Goal: Task Accomplishment & Management: Use online tool/utility

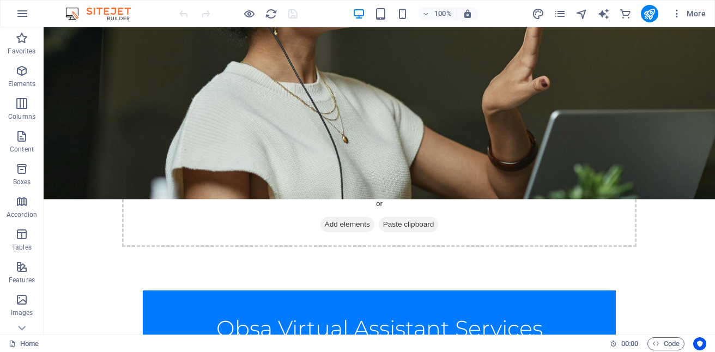
scroll to position [208, 0]
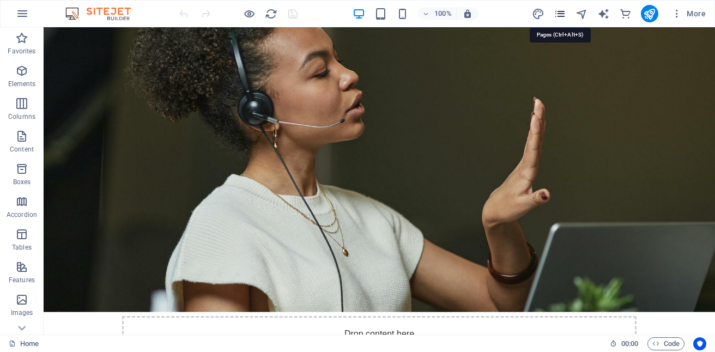
click at [564, 15] on icon "pages" at bounding box center [559, 14] width 13 height 13
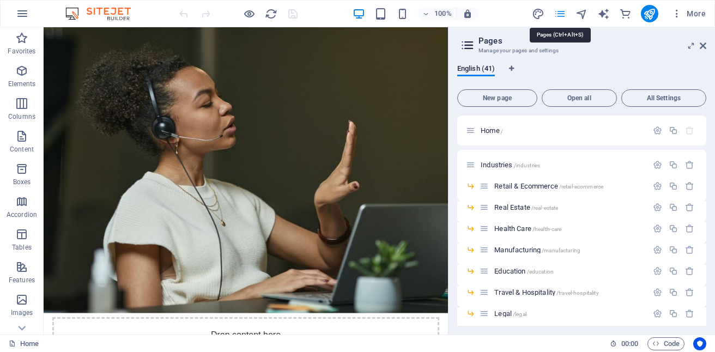
click at [564, 15] on icon "pages" at bounding box center [559, 14] width 13 height 13
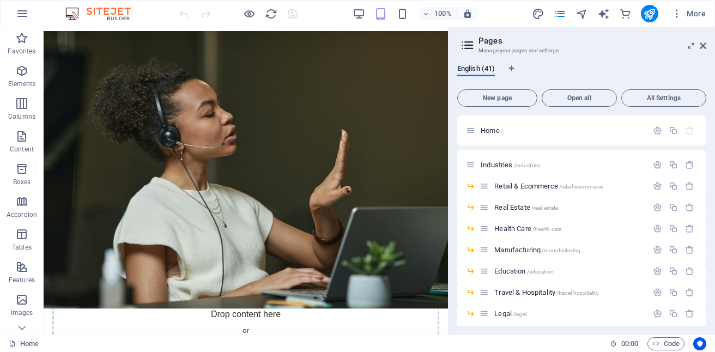
drag, startPoint x: 706, startPoint y: 135, endPoint x: 706, endPoint y: 165, distance: 30.5
click at [706, 165] on div "English (41) New page Open all All Settings Home / Industries /industries Retai…" at bounding box center [581, 195] width 266 height 279
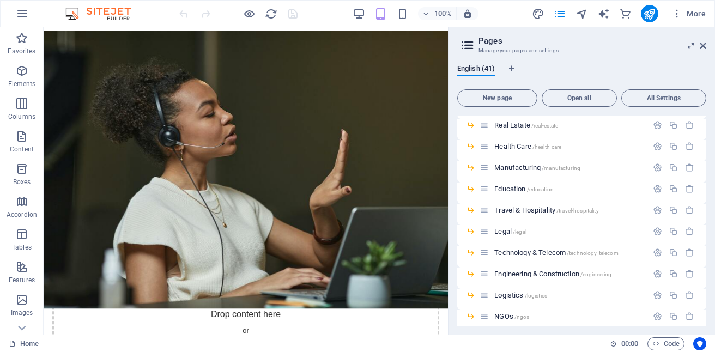
scroll to position [58, 0]
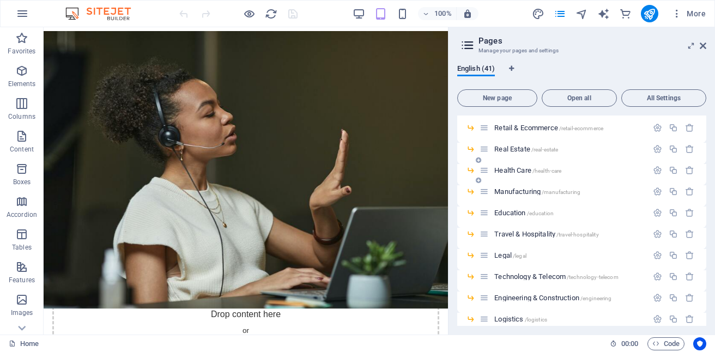
click at [521, 172] on span "Health Care /health-care" at bounding box center [527, 170] width 67 height 8
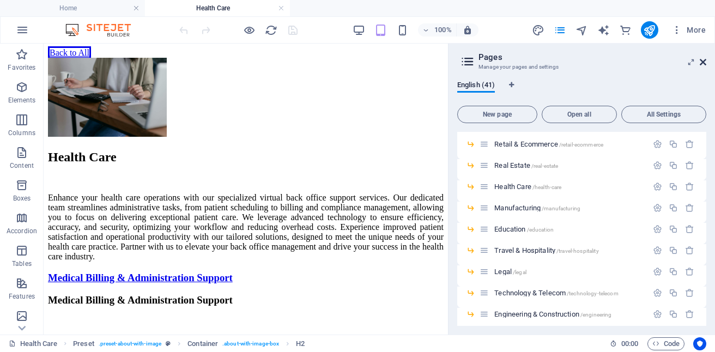
scroll to position [0, 0]
click at [704, 62] on icon at bounding box center [702, 62] width 7 height 9
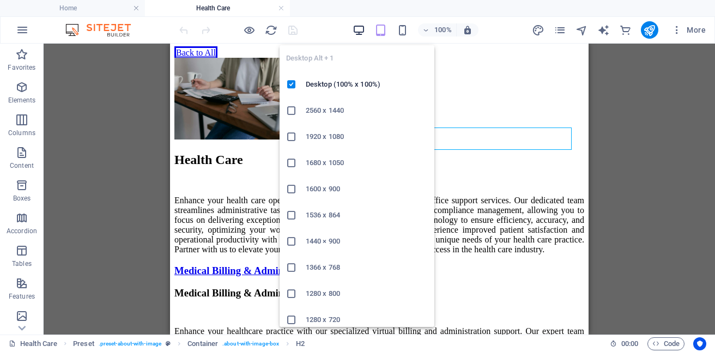
click at [357, 33] on icon "button" at bounding box center [358, 30] width 13 height 13
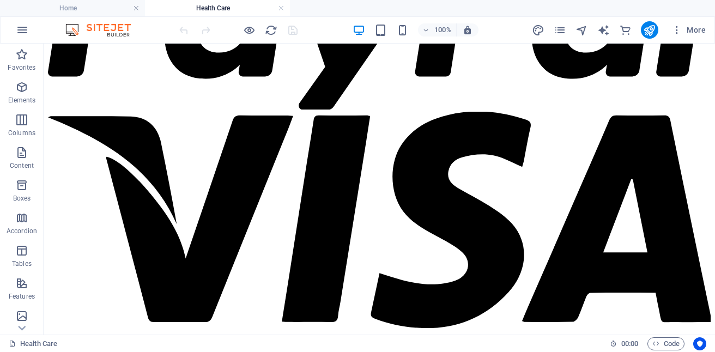
scroll to position [3605, 0]
click at [560, 28] on icon "pages" at bounding box center [559, 30] width 13 height 13
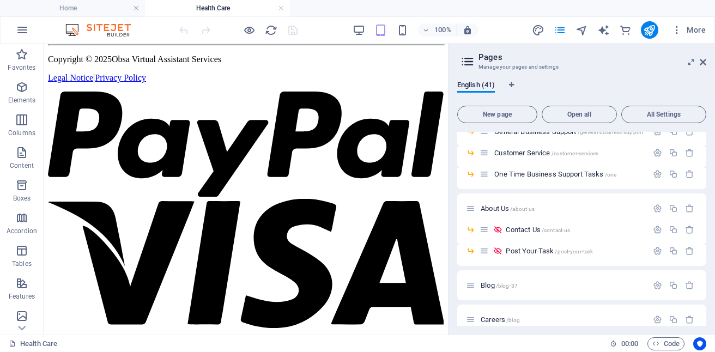
scroll to position [565, 0]
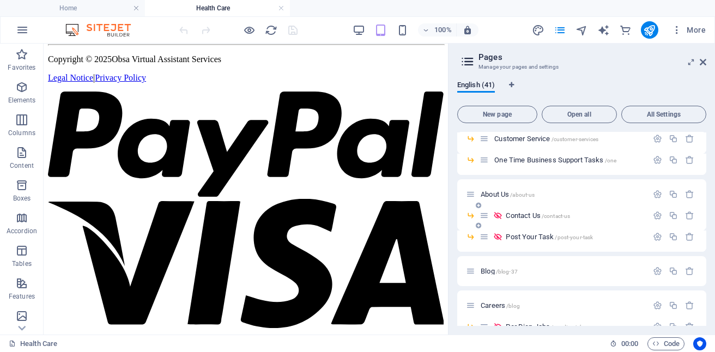
click at [521, 213] on span "Contact Us /contact-us" at bounding box center [537, 215] width 64 height 8
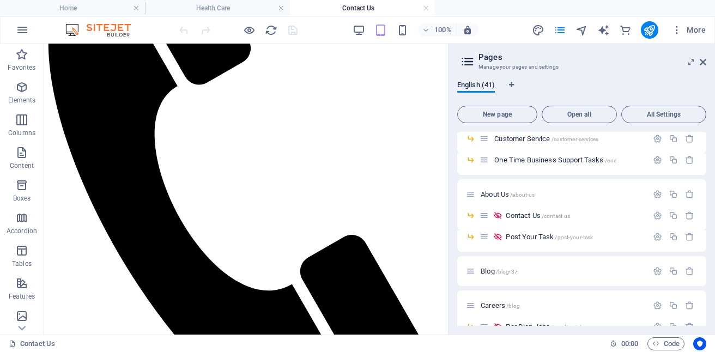
scroll to position [285, 0]
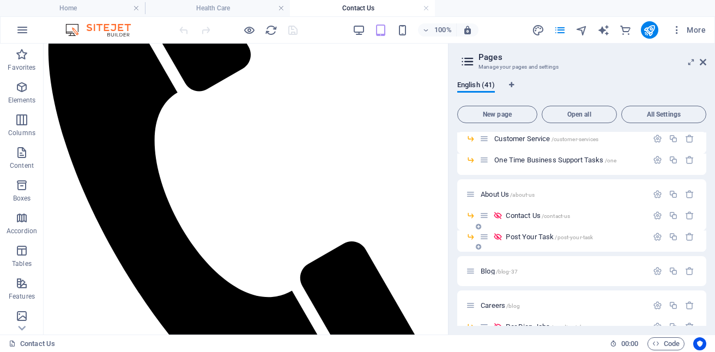
click at [546, 231] on div "Post Your Task /post-your-task" at bounding box center [563, 236] width 168 height 13
click at [542, 235] on span "Post Your Task /post-your-task" at bounding box center [548, 237] width 87 height 8
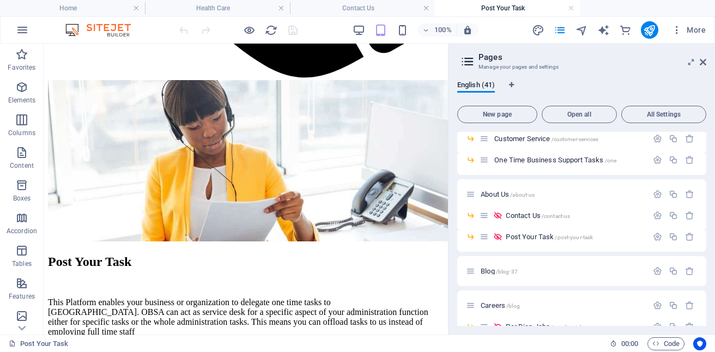
scroll to position [723, 0]
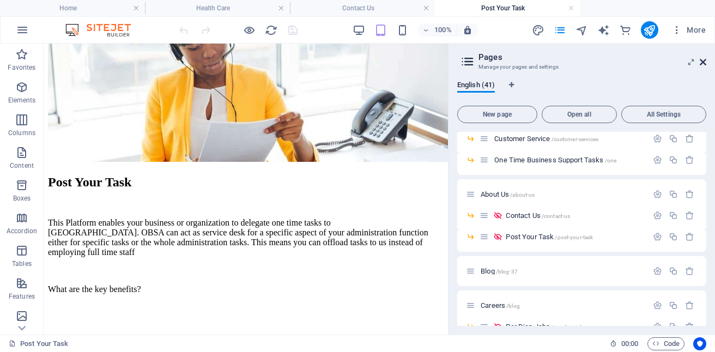
click at [704, 58] on icon at bounding box center [702, 62] width 7 height 9
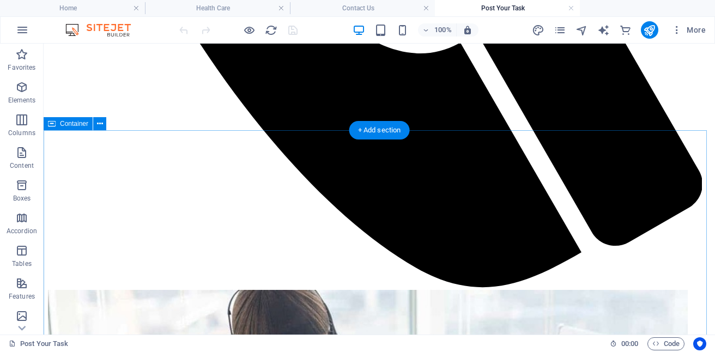
scroll to position [788, 0]
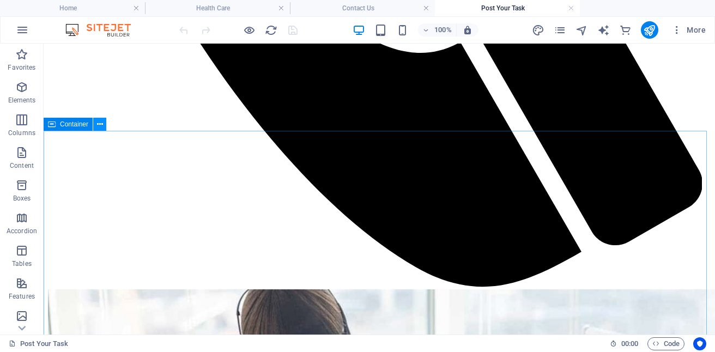
click at [99, 124] on icon at bounding box center [100, 124] width 6 height 11
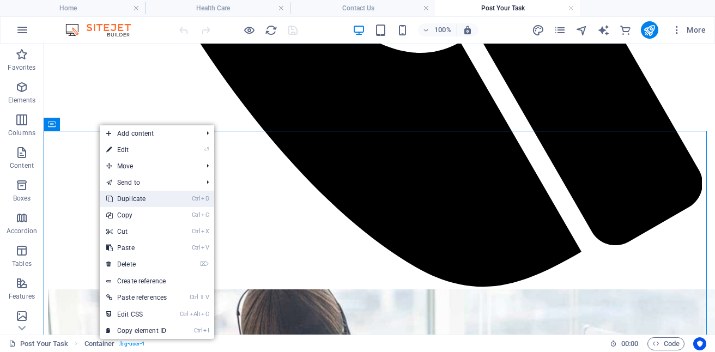
click at [133, 197] on link "Ctrl D Duplicate" at bounding box center [137, 199] width 74 height 16
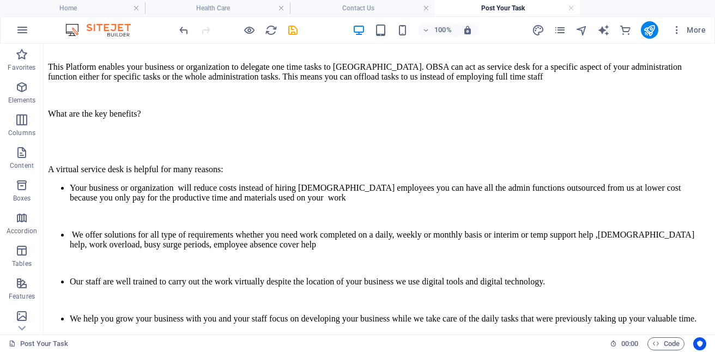
scroll to position [1400, 0]
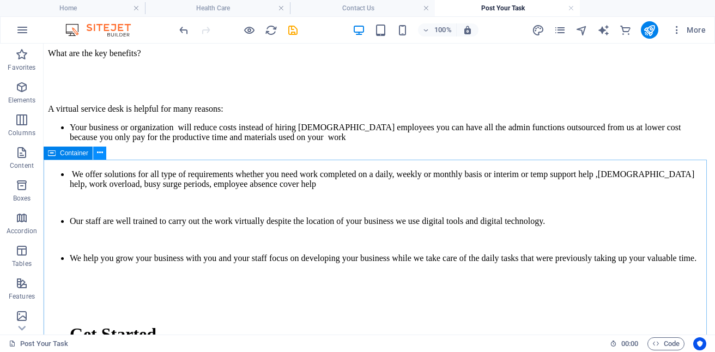
click at [99, 152] on icon at bounding box center [100, 152] width 6 height 11
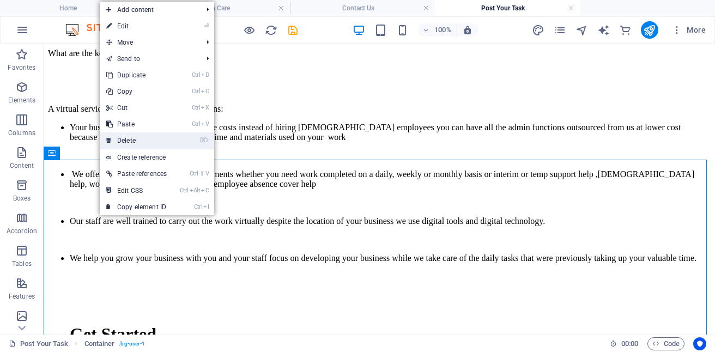
click at [131, 138] on link "⌦ Delete" at bounding box center [137, 140] width 74 height 16
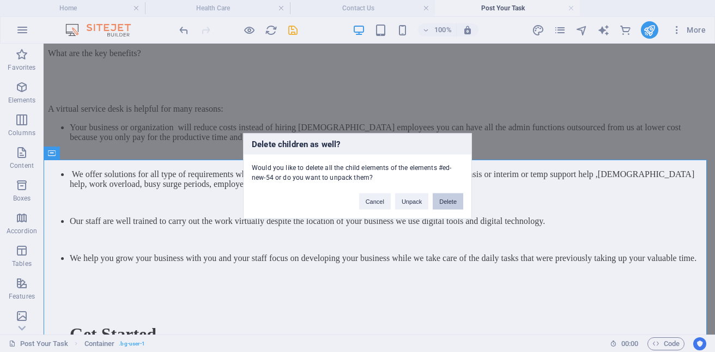
click at [442, 204] on button "Delete" at bounding box center [447, 201] width 30 height 16
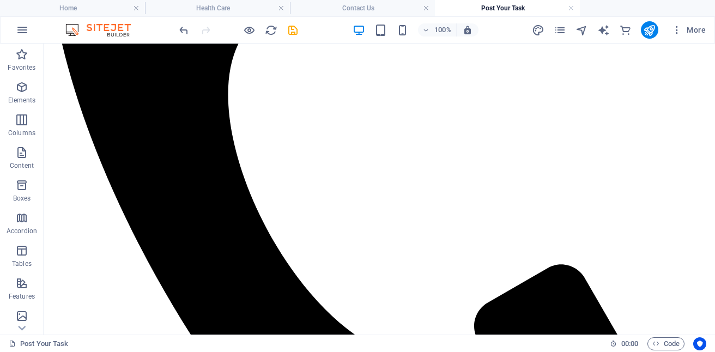
scroll to position [664, 0]
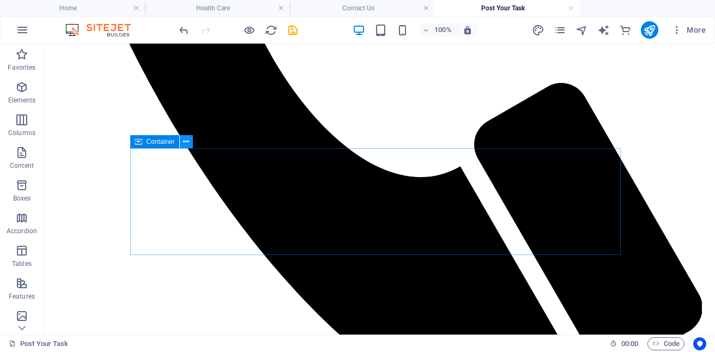
click at [187, 145] on icon at bounding box center [186, 141] width 6 height 11
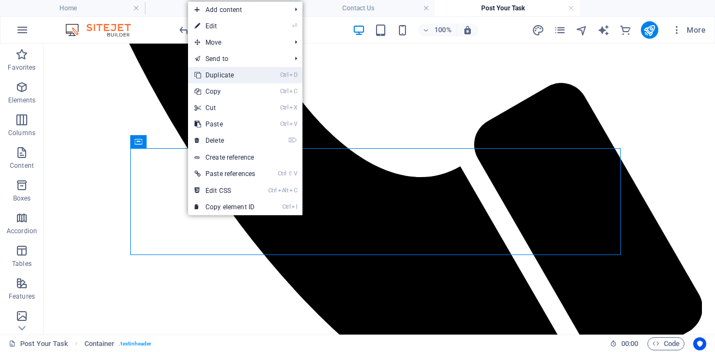
click at [230, 78] on link "Ctrl D Duplicate" at bounding box center [225, 75] width 74 height 16
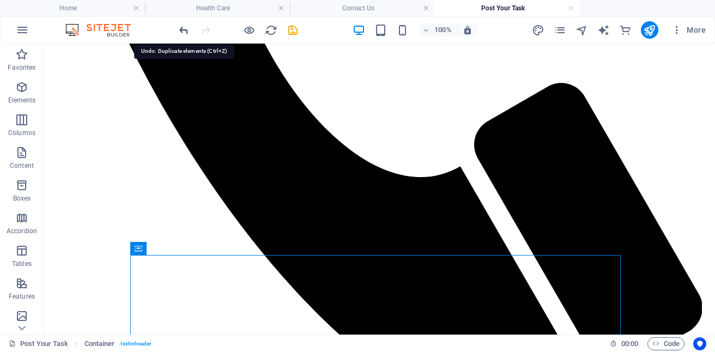
click at [184, 29] on icon "undo" at bounding box center [184, 30] width 13 height 13
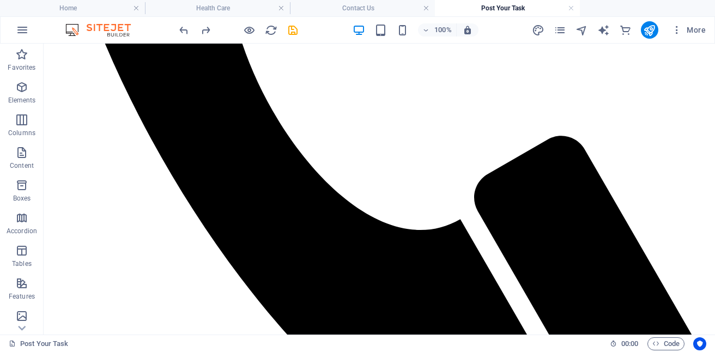
scroll to position [616, 0]
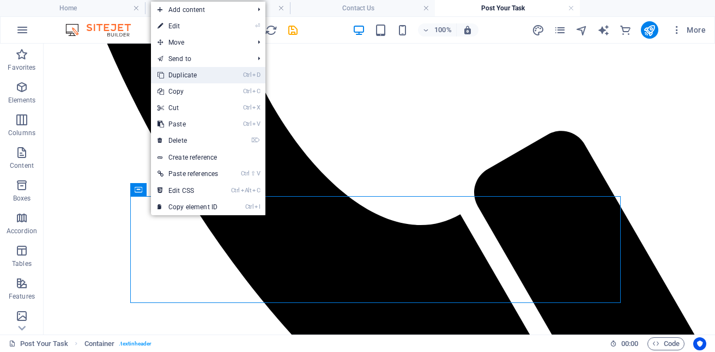
click at [187, 72] on link "Ctrl D Duplicate" at bounding box center [188, 75] width 74 height 16
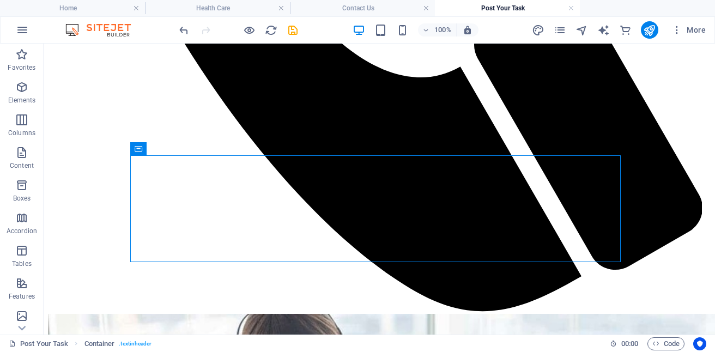
scroll to position [729, 0]
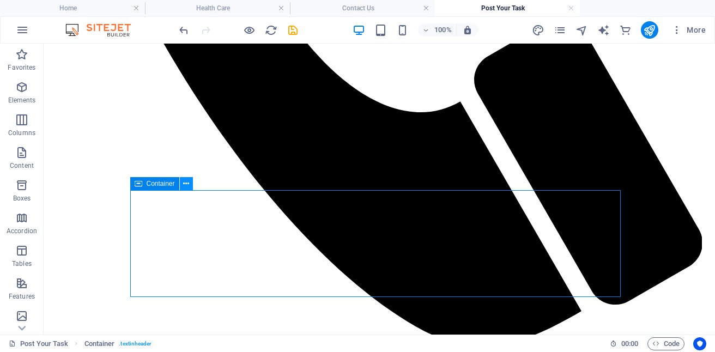
click at [184, 185] on icon at bounding box center [186, 183] width 6 height 11
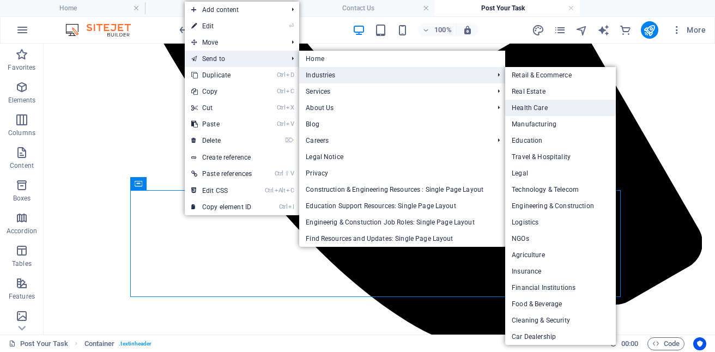
click at [540, 111] on link "Health Care" at bounding box center [560, 108] width 111 height 16
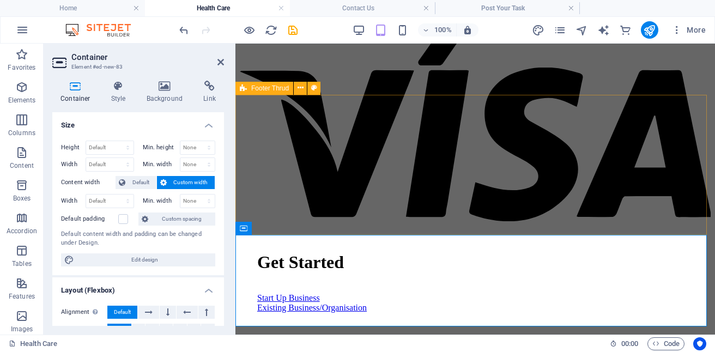
scroll to position [0, 0]
click at [221, 61] on icon at bounding box center [220, 62] width 7 height 9
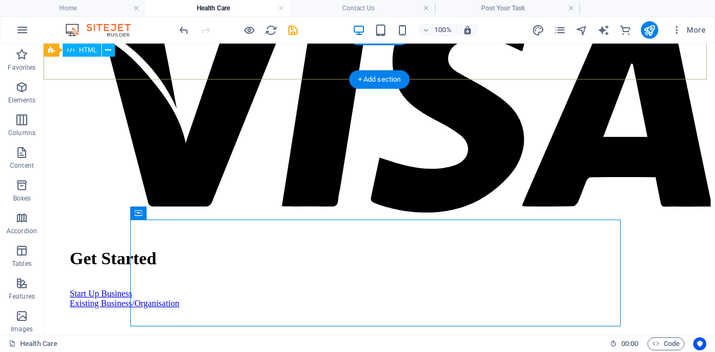
scroll to position [3839, 0]
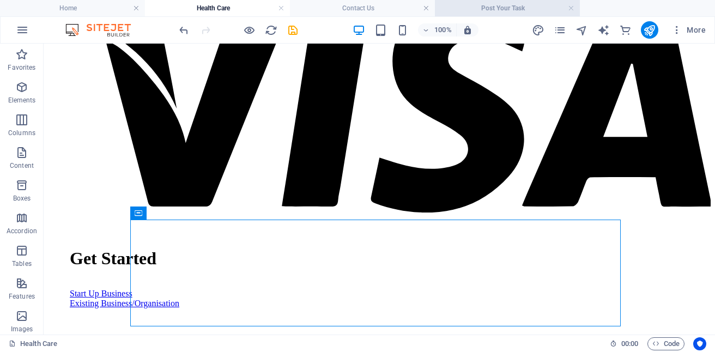
click at [529, 10] on h4 "Post Your Task" at bounding box center [507, 8] width 145 height 12
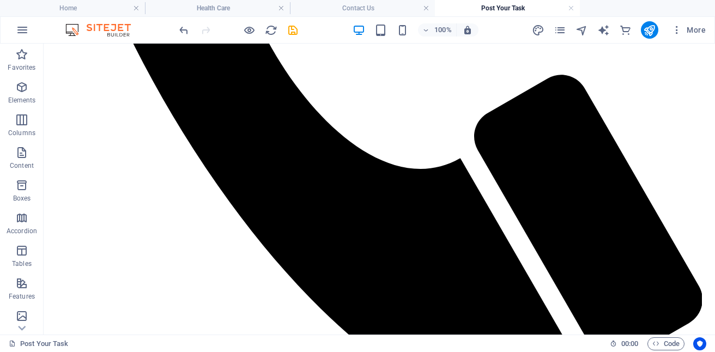
scroll to position [767, 0]
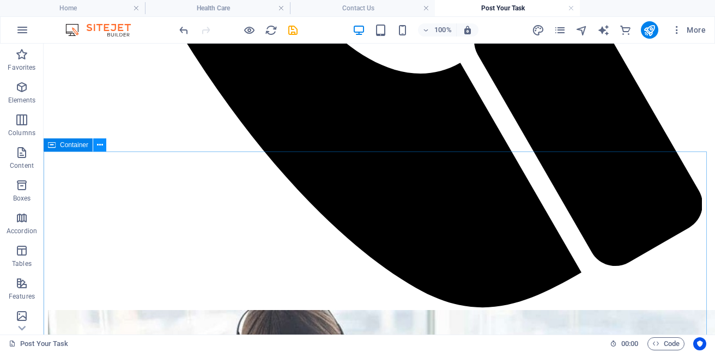
click at [98, 147] on icon at bounding box center [100, 144] width 6 height 11
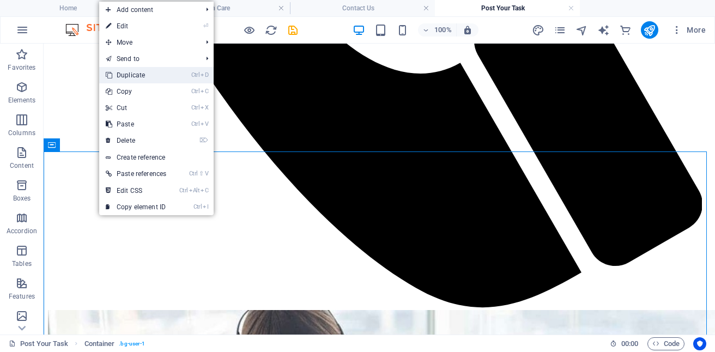
click at [137, 77] on link "Ctrl D Duplicate" at bounding box center [136, 75] width 74 height 16
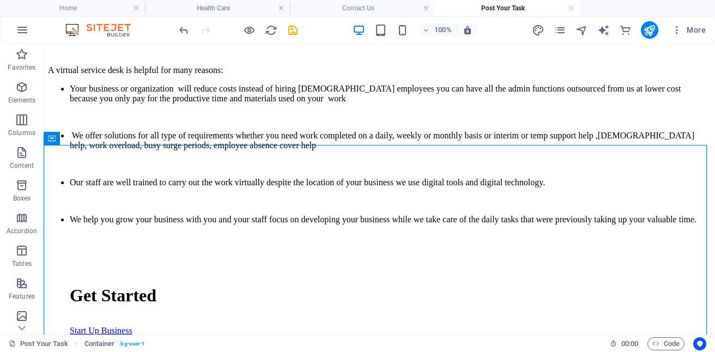
scroll to position [1402, 0]
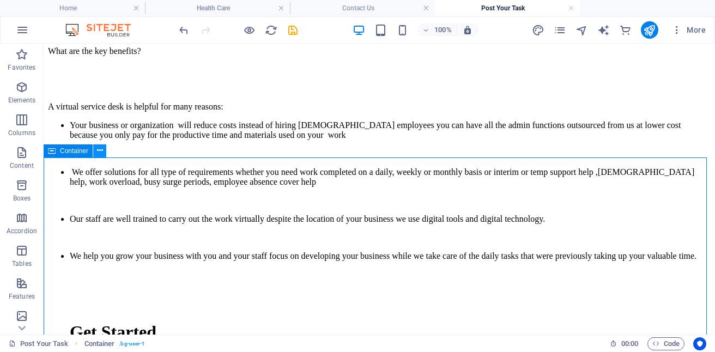
click at [97, 151] on icon at bounding box center [100, 150] width 6 height 11
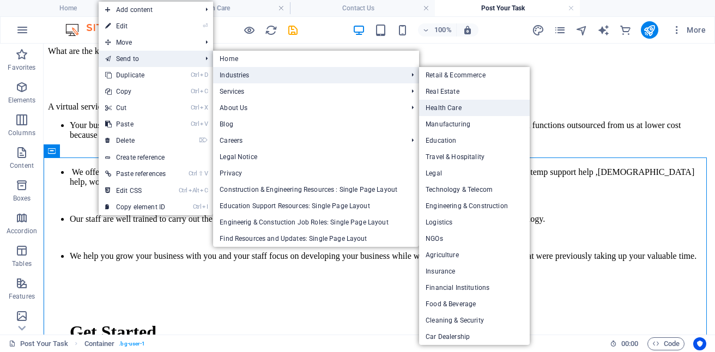
click at [456, 107] on link "Health Care" at bounding box center [474, 108] width 111 height 16
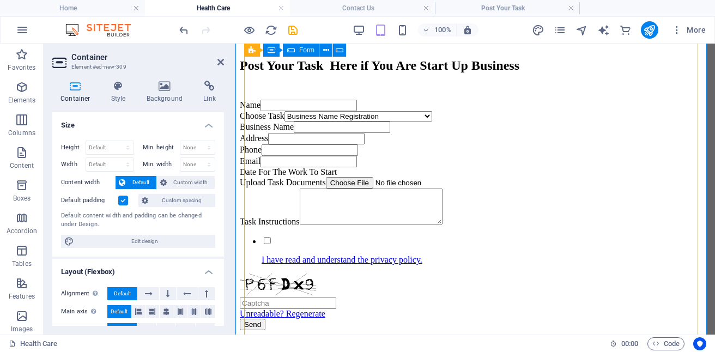
scroll to position [0, 0]
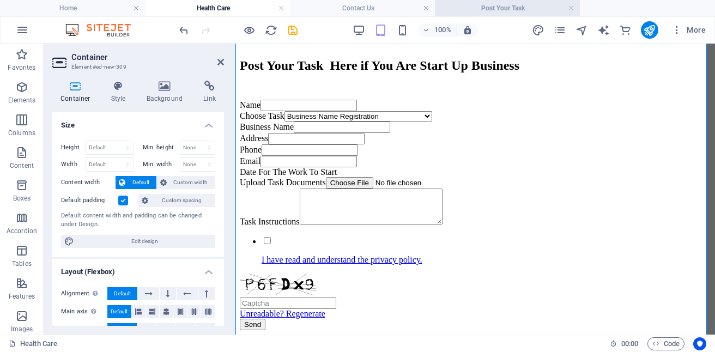
click at [497, 3] on h4 "Post Your Task" at bounding box center [507, 8] width 145 height 12
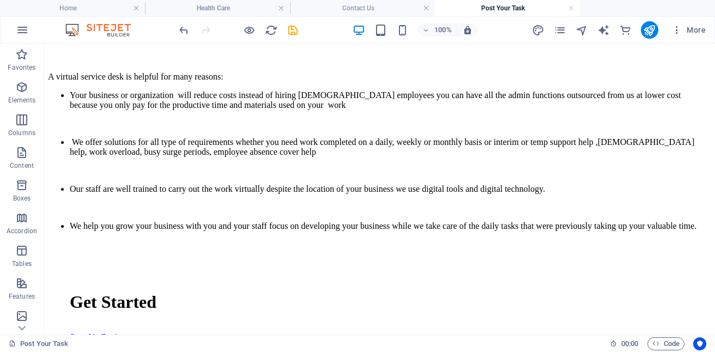
scroll to position [1390, 0]
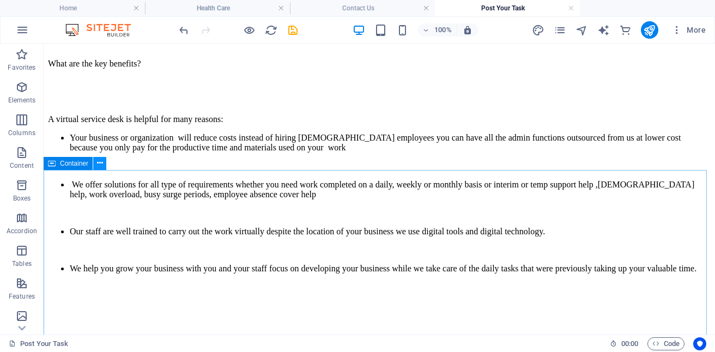
click at [98, 164] on icon at bounding box center [100, 162] width 6 height 11
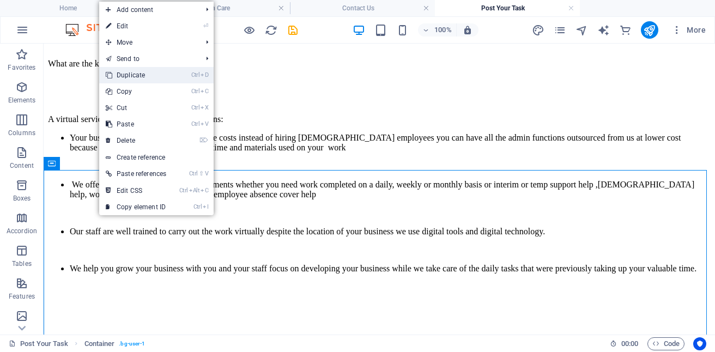
click at [138, 76] on link "Ctrl D Duplicate" at bounding box center [136, 75] width 74 height 16
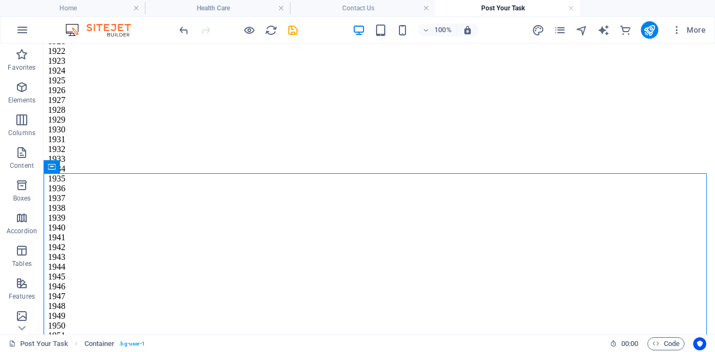
scroll to position [2050, 0]
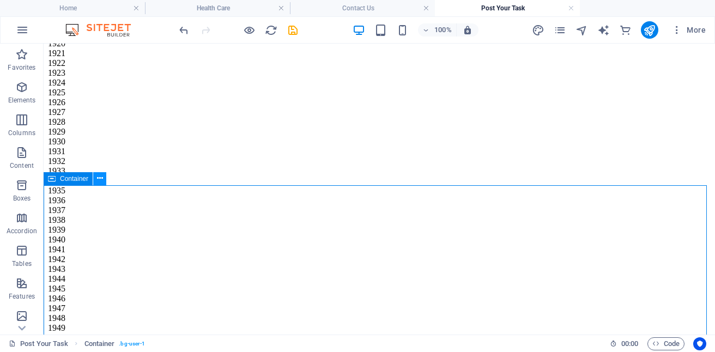
click at [97, 180] on icon at bounding box center [100, 178] width 6 height 11
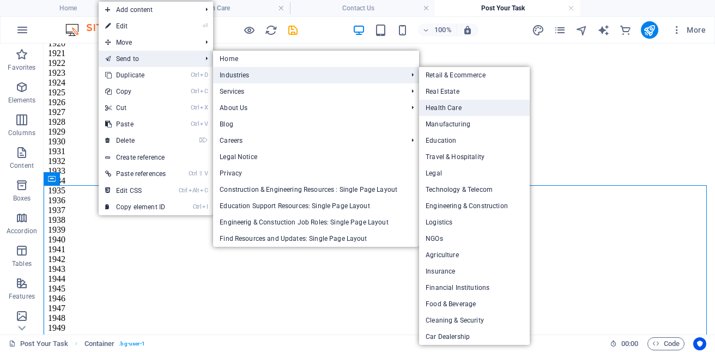
click at [455, 112] on link "Health Care" at bounding box center [474, 108] width 111 height 16
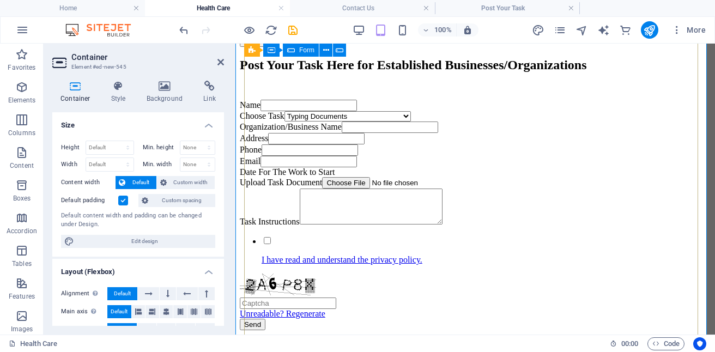
scroll to position [0, 0]
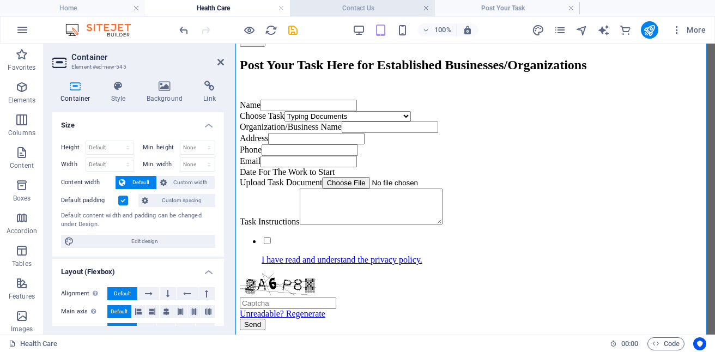
click at [424, 11] on link at bounding box center [426, 8] width 7 height 10
click at [424, 8] on link at bounding box center [426, 8] width 7 height 10
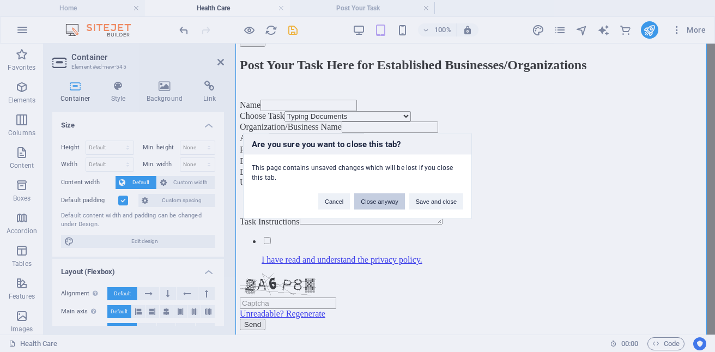
click at [379, 202] on button "Close anyway" at bounding box center [379, 201] width 50 height 16
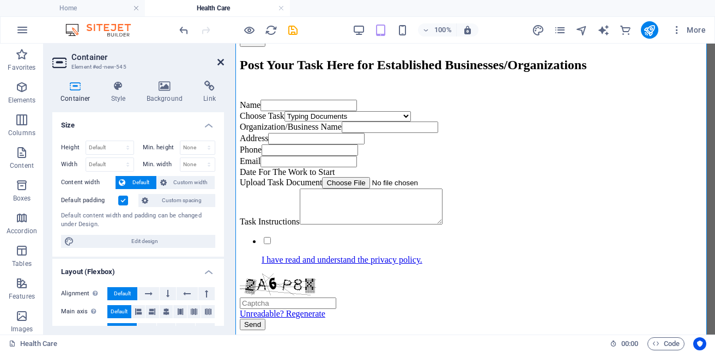
click at [221, 61] on icon at bounding box center [220, 62] width 7 height 9
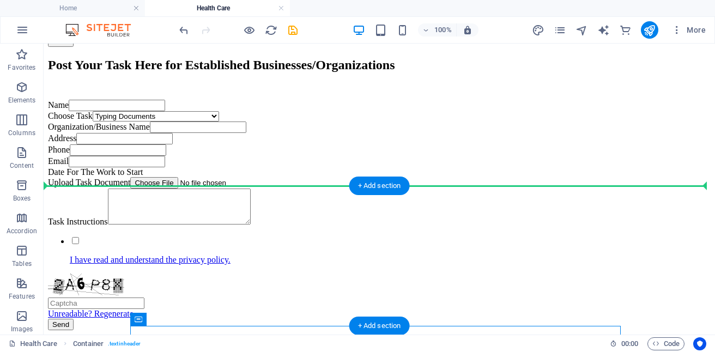
scroll to position [3733, 0]
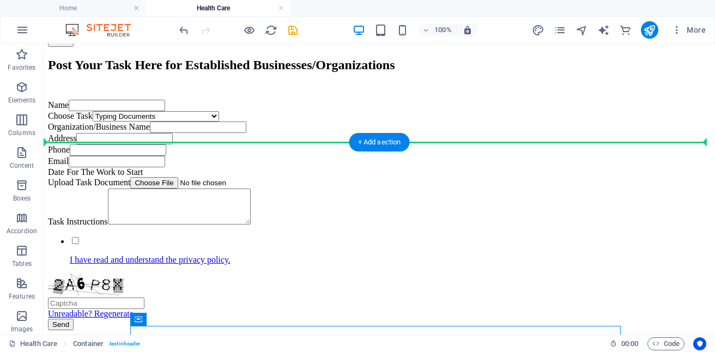
drag, startPoint x: 181, startPoint y: 230, endPoint x: 182, endPoint y: 110, distance: 119.8
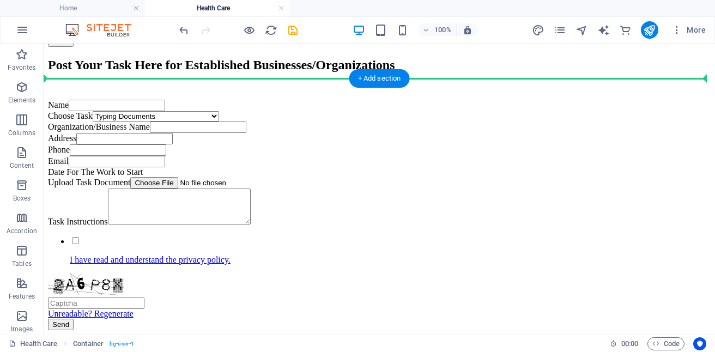
scroll to position [3793, 0]
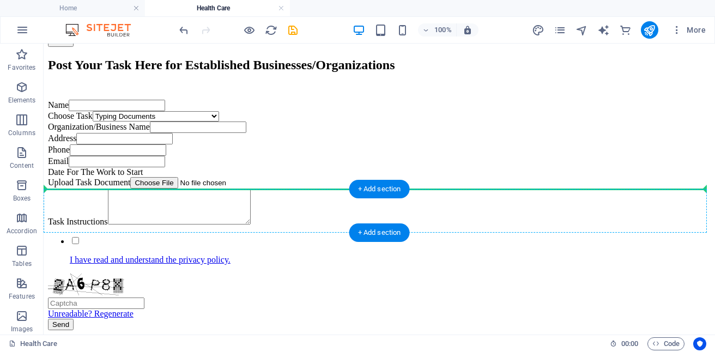
drag, startPoint x: 126, startPoint y: 265, endPoint x: 115, endPoint y: 209, distance: 56.6
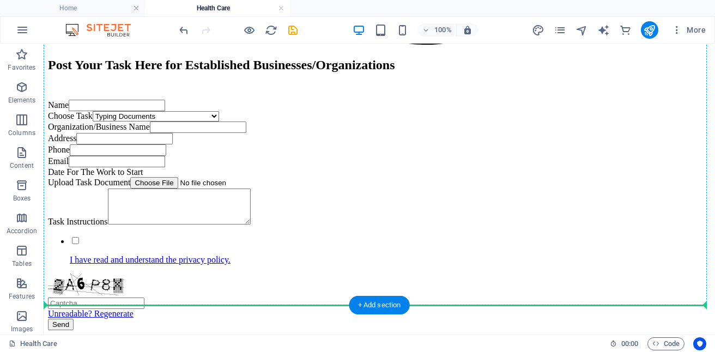
scroll to position [4286, 0]
drag, startPoint x: 111, startPoint y: 210, endPoint x: 130, endPoint y: 227, distance: 25.8
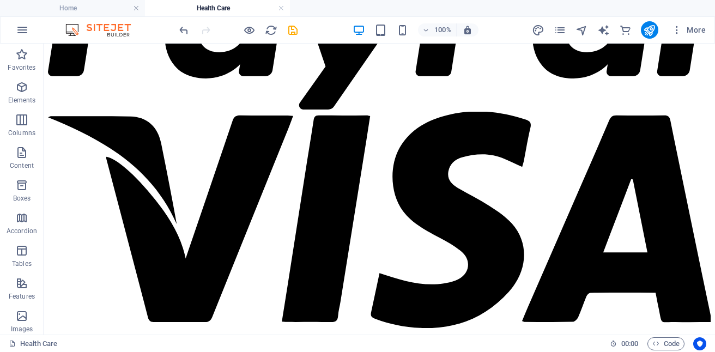
scroll to position [3784, 0]
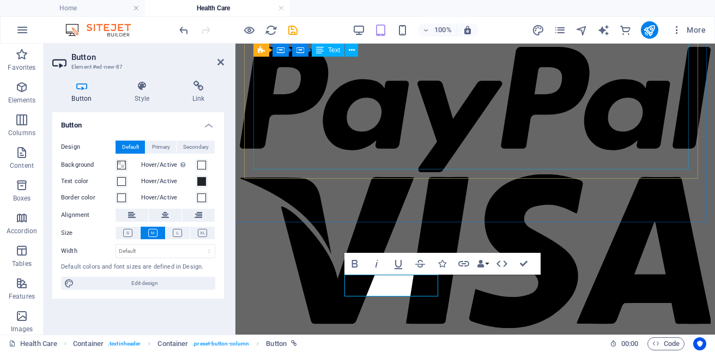
scroll to position [4146, 0]
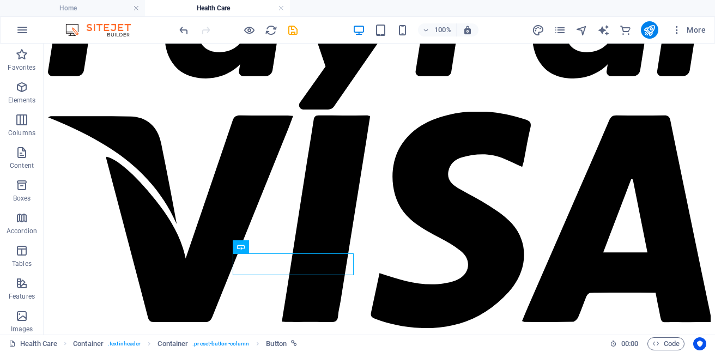
scroll to position [3685, 0]
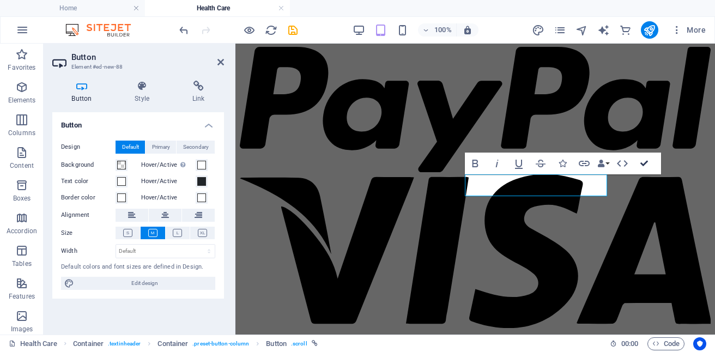
scroll to position [3765, 0]
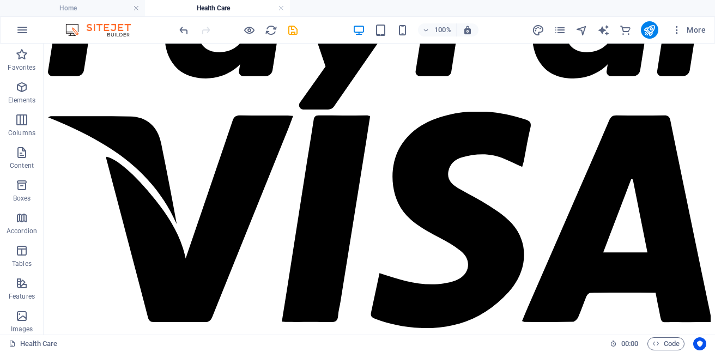
scroll to position [3751, 0]
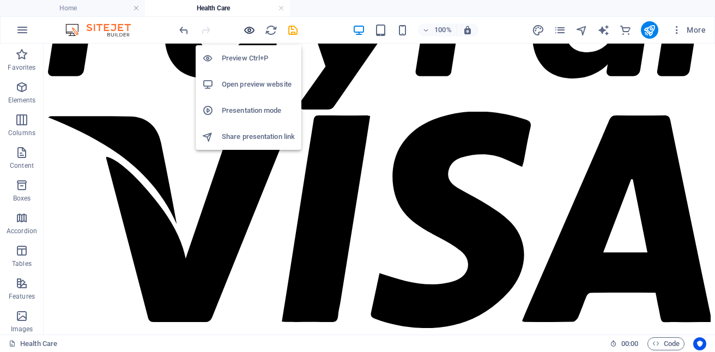
click at [254, 30] on icon "button" at bounding box center [249, 30] width 13 height 13
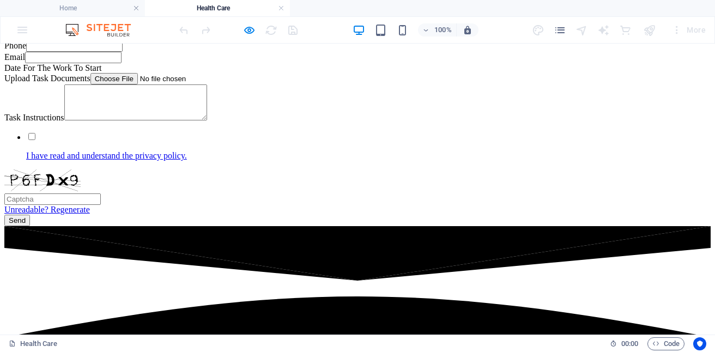
scroll to position [571, 0]
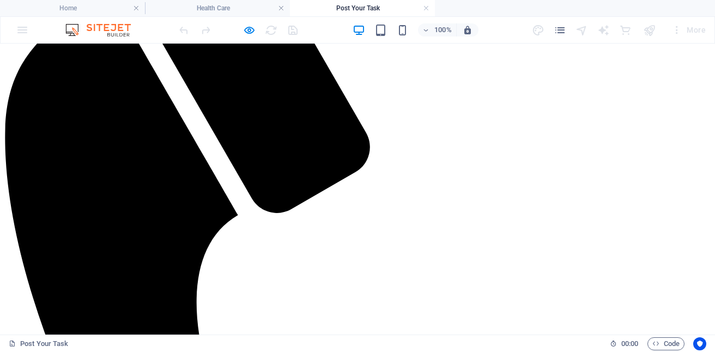
scroll to position [271, 0]
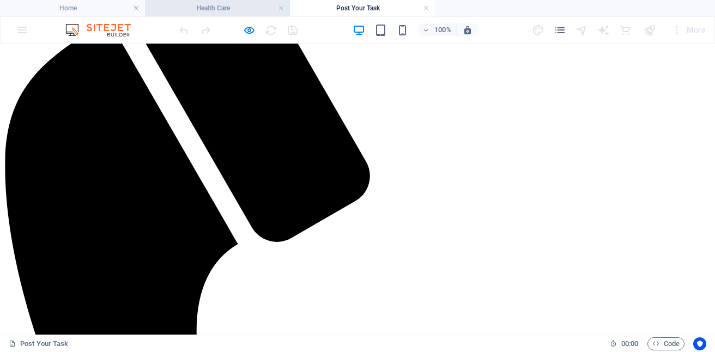
click at [241, 7] on h4 "Health Care" at bounding box center [217, 8] width 145 height 12
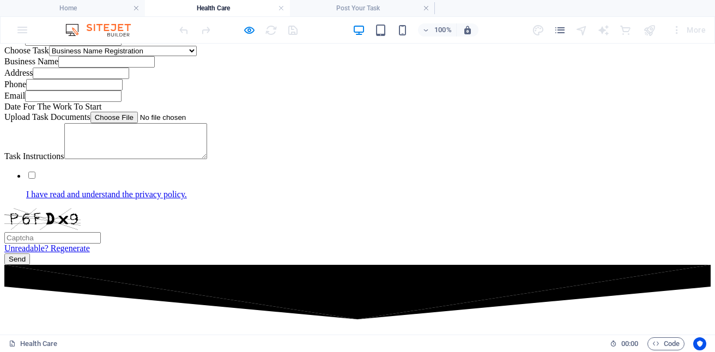
scroll to position [0, 0]
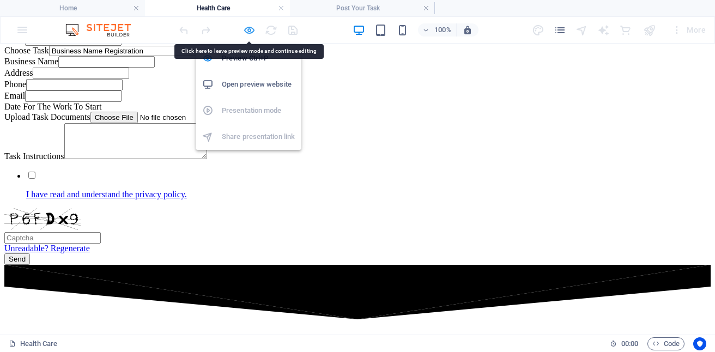
drag, startPoint x: 307, startPoint y: 135, endPoint x: 249, endPoint y: 27, distance: 122.8
click at [249, 27] on icon "button" at bounding box center [249, 30] width 13 height 13
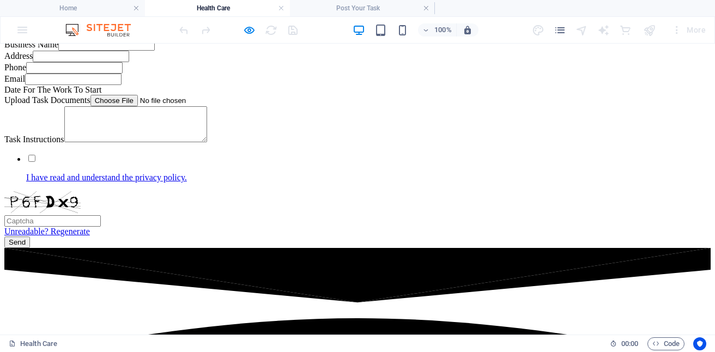
scroll to position [579, 0]
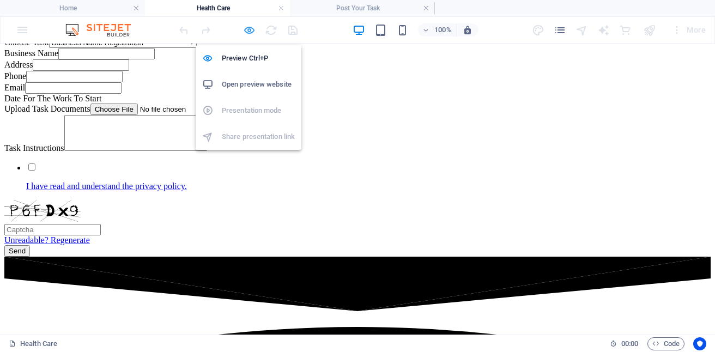
click at [249, 27] on icon "button" at bounding box center [249, 30] width 13 height 13
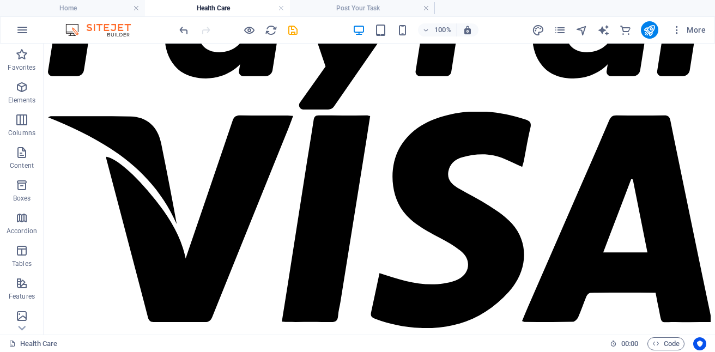
scroll to position [3729, 0]
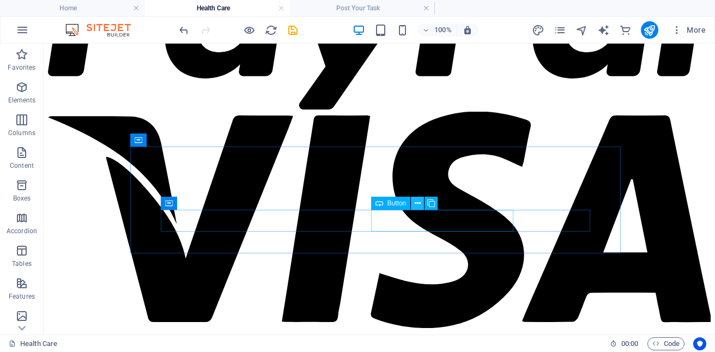
click at [417, 206] on icon at bounding box center [417, 203] width 6 height 11
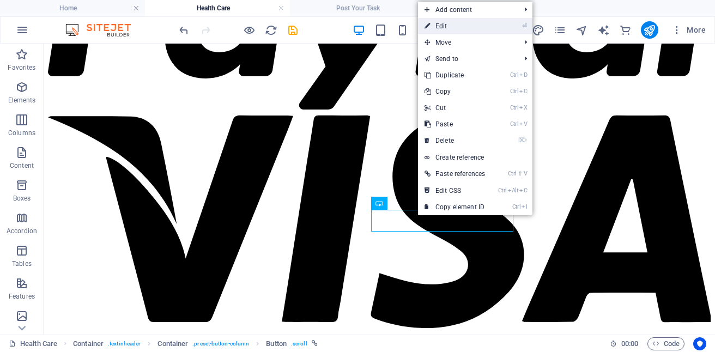
click at [446, 27] on link "⏎ Edit" at bounding box center [455, 26] width 74 height 16
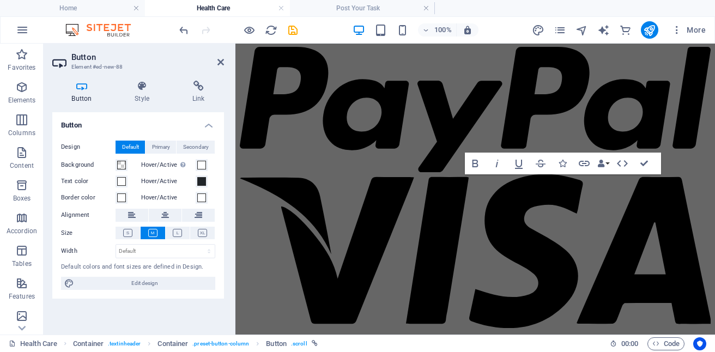
scroll to position [4246, 0]
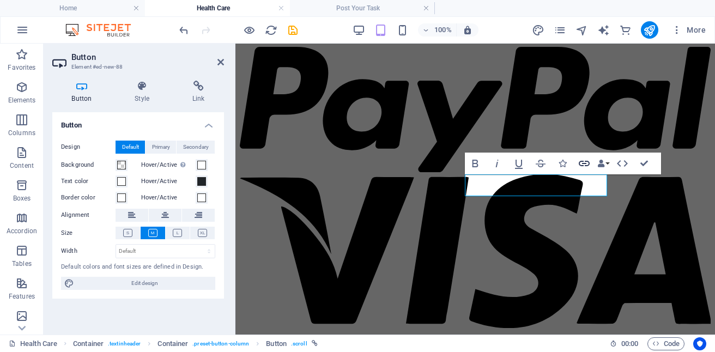
click at [585, 166] on icon "button" at bounding box center [583, 163] width 11 height 5
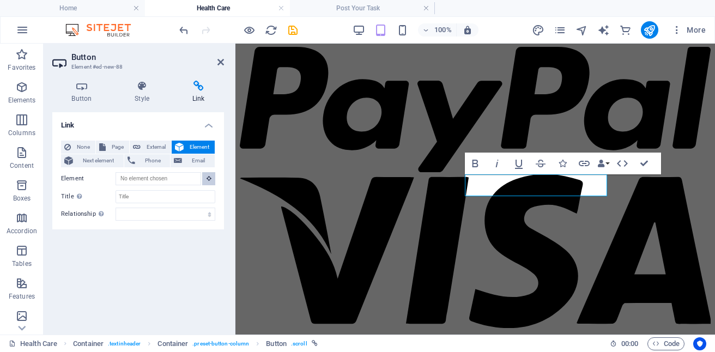
drag, startPoint x: 168, startPoint y: 187, endPoint x: 209, endPoint y: 178, distance: 41.8
click at [209, 178] on div "None Page External Element Next element Phone Email Page Home Industries -- Ret…" at bounding box center [138, 181] width 154 height 80
click at [209, 178] on icon at bounding box center [208, 177] width 5 height 5
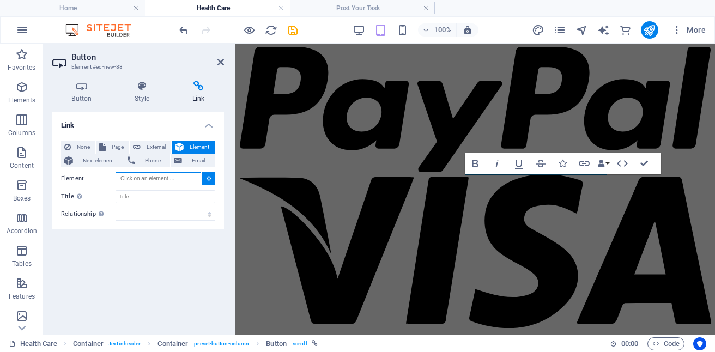
click at [167, 184] on input "Element" at bounding box center [158, 178] width 86 height 13
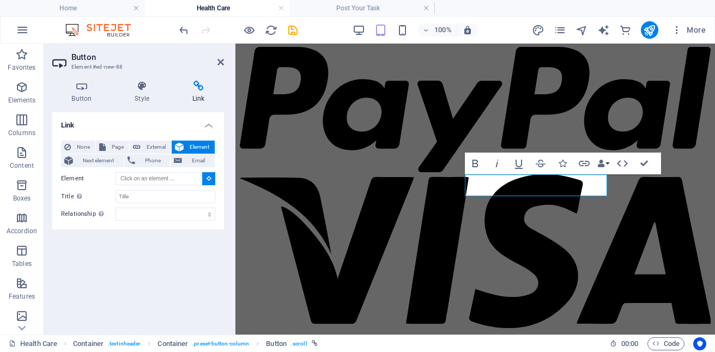
click at [199, 146] on span "Element" at bounding box center [199, 147] width 25 height 13
click at [155, 211] on select "alternate author bookmark external help license next nofollow noreferrer noopen…" at bounding box center [165, 213] width 100 height 13
click at [155, 230] on div "Link None Page External Element Next element Phone Email Page Home Industries -…" at bounding box center [138, 218] width 172 height 213
click at [217, 59] on icon at bounding box center [220, 62] width 7 height 9
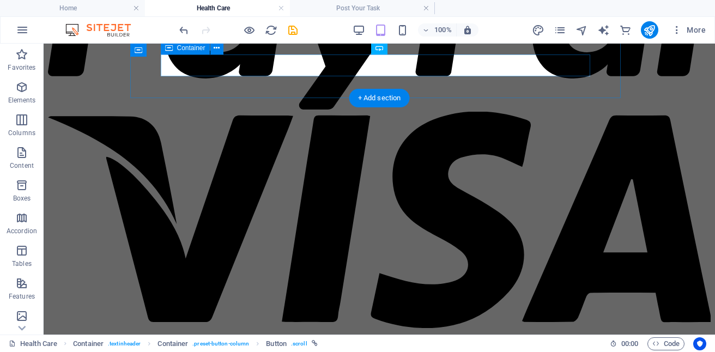
scroll to position [3884, 0]
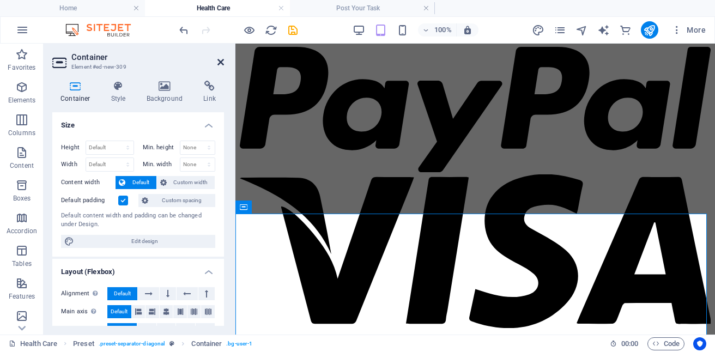
click at [219, 63] on icon at bounding box center [220, 62] width 7 height 9
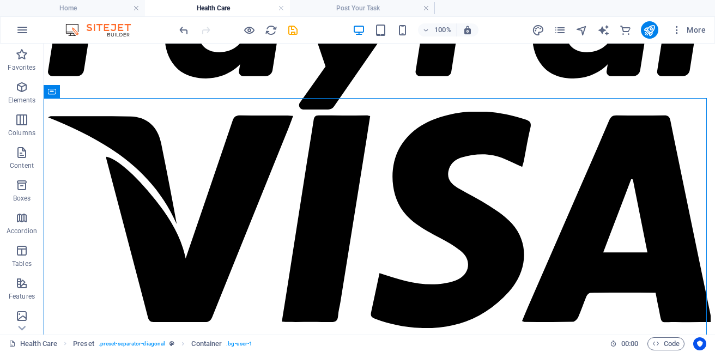
scroll to position [3751, 0]
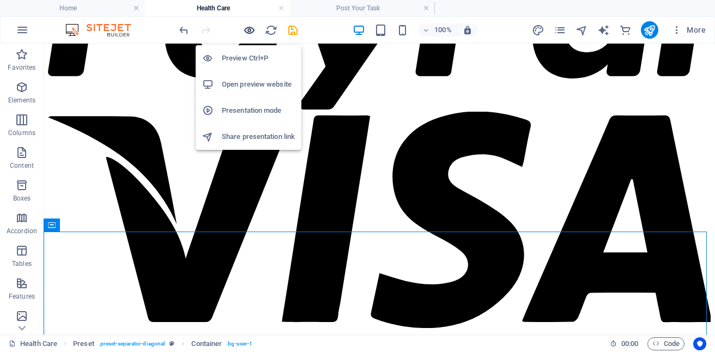
click at [245, 32] on icon "button" at bounding box center [249, 30] width 13 height 13
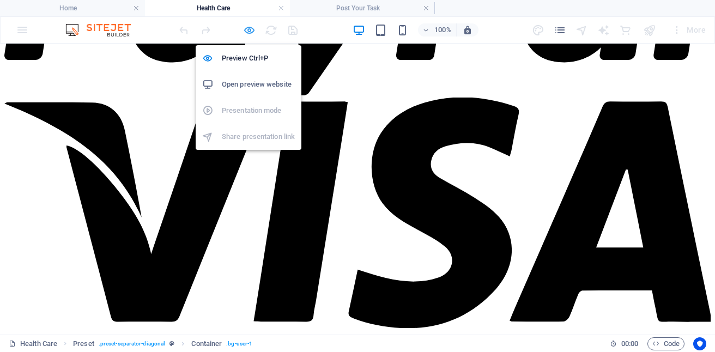
scroll to position [884, 0]
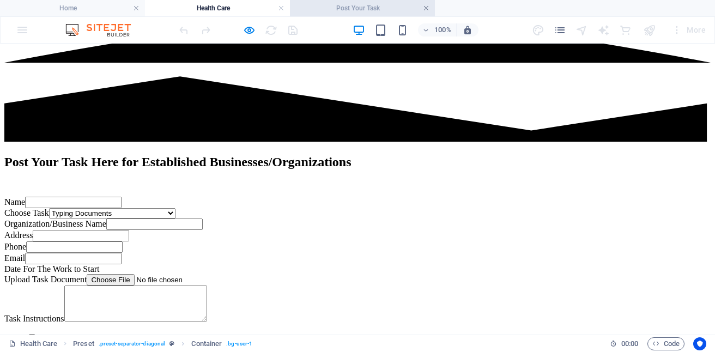
click at [428, 10] on link at bounding box center [426, 8] width 7 height 10
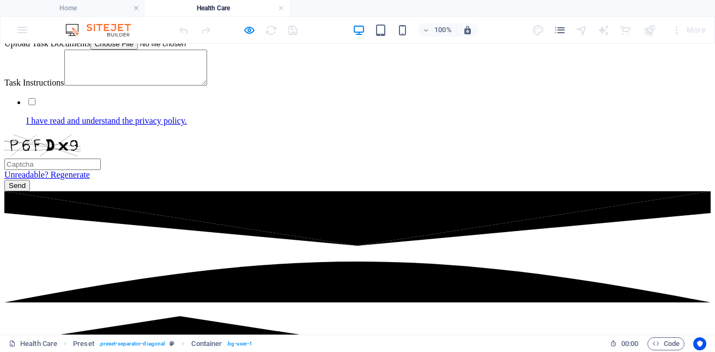
scroll to position [615, 0]
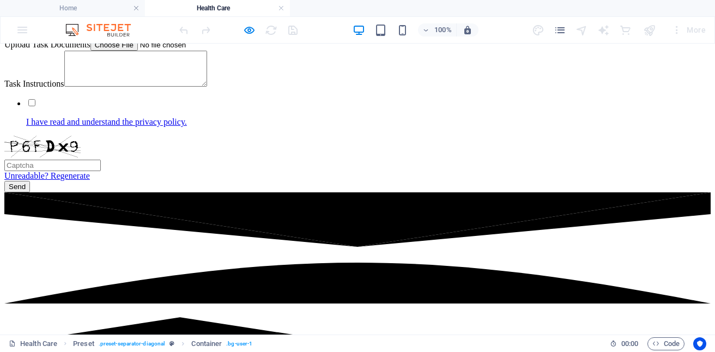
scroll to position [636, 0]
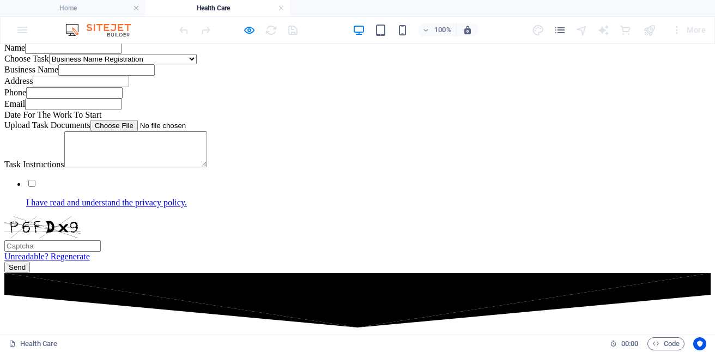
scroll to position [554, 0]
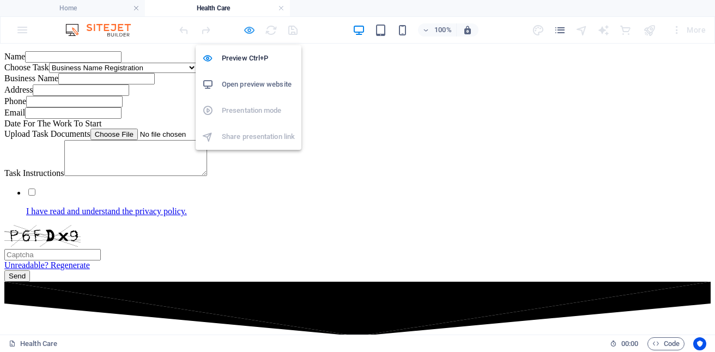
click at [251, 30] on icon "button" at bounding box center [249, 30] width 13 height 13
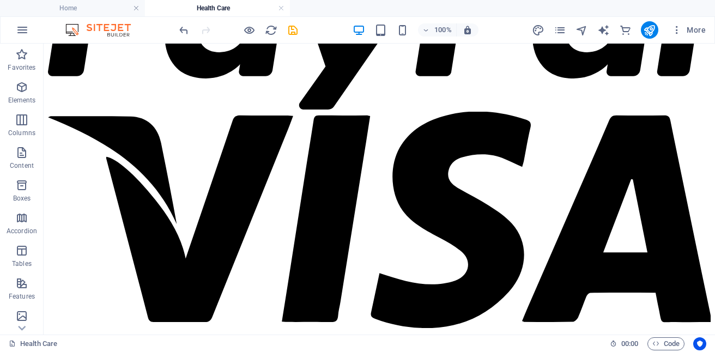
scroll to position [3704, 0]
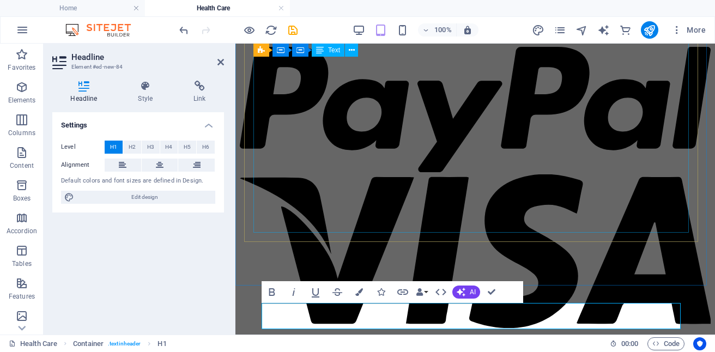
scroll to position [4083, 0]
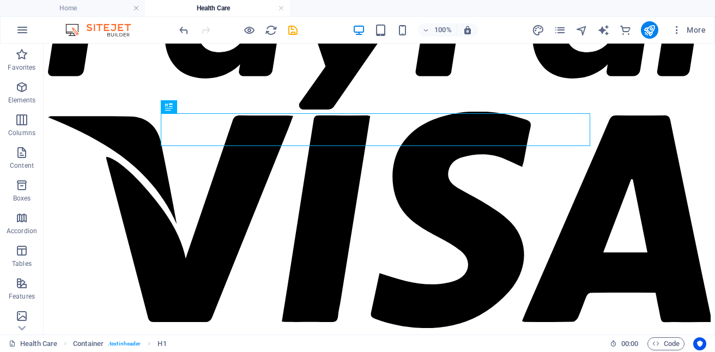
scroll to position [3827, 0]
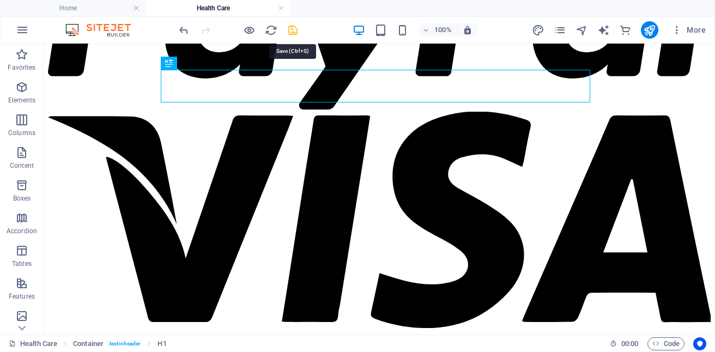
click at [292, 33] on icon "save" at bounding box center [292, 30] width 13 height 13
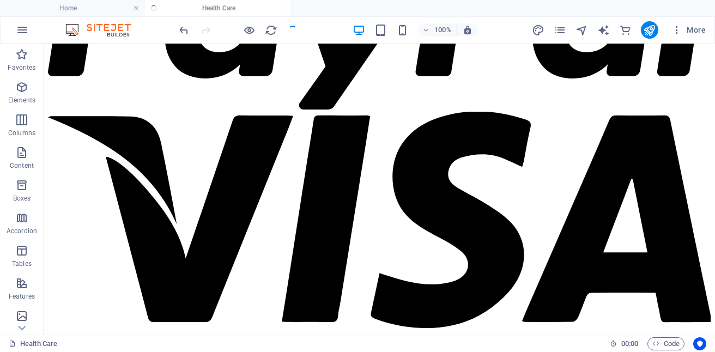
checkbox input "false"
select select
checkbox input "false"
select select
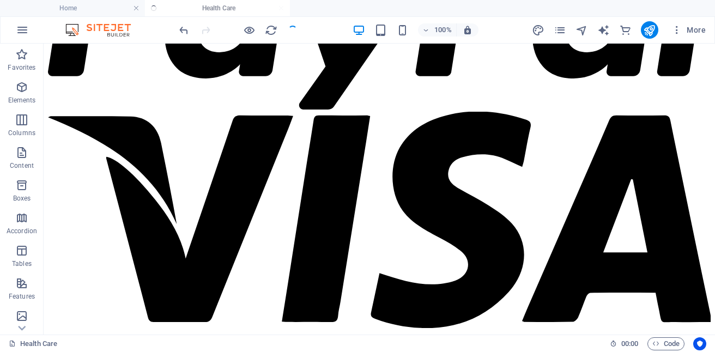
checkbox input "false"
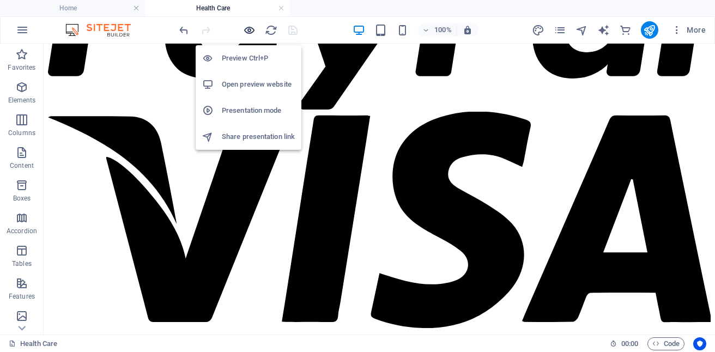
click at [249, 28] on icon "button" at bounding box center [249, 30] width 13 height 13
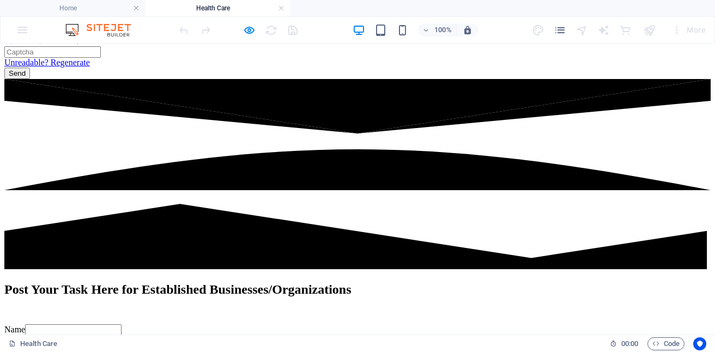
scroll to position [770, 0]
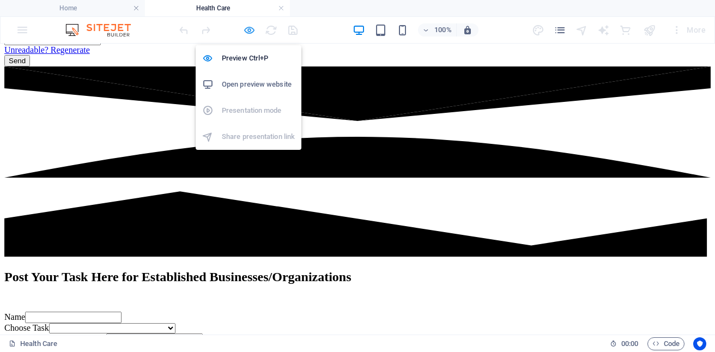
click at [246, 30] on icon "button" at bounding box center [249, 30] width 13 height 13
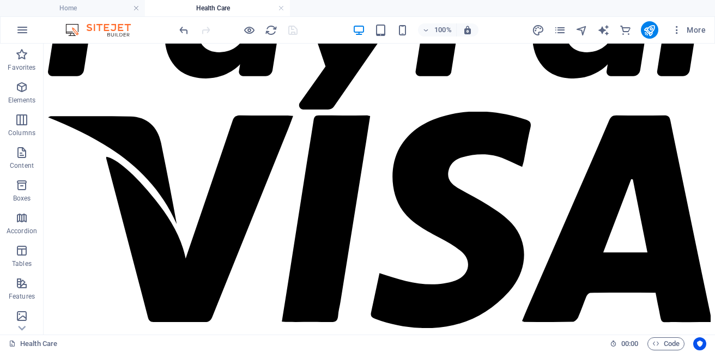
scroll to position [3835, 0]
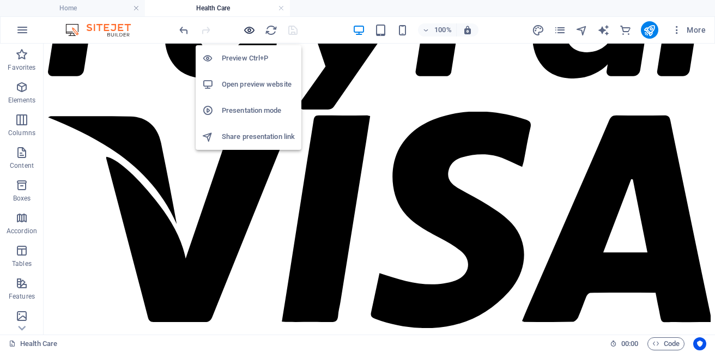
click at [254, 30] on icon "button" at bounding box center [249, 30] width 13 height 13
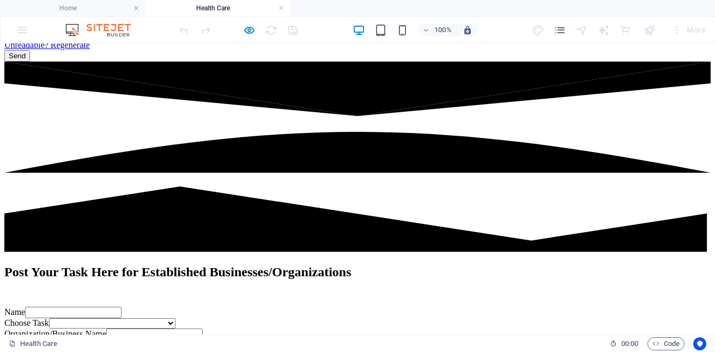
scroll to position [770, 0]
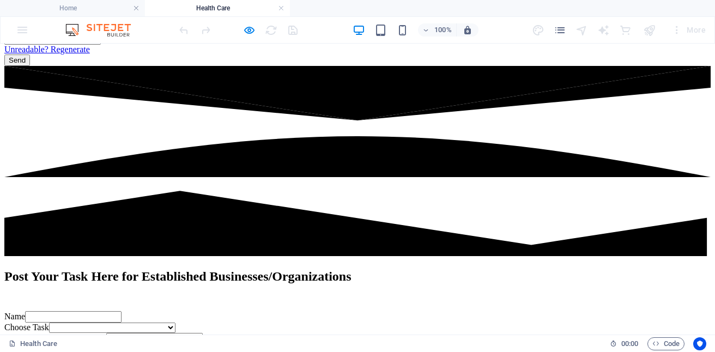
click at [247, 36] on div at bounding box center [238, 29] width 122 height 17
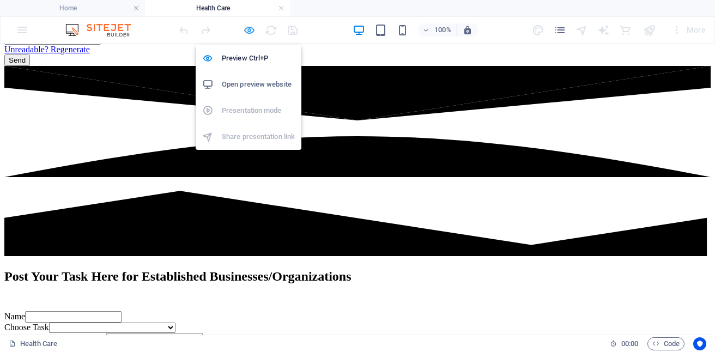
click at [250, 29] on icon "button" at bounding box center [249, 30] width 13 height 13
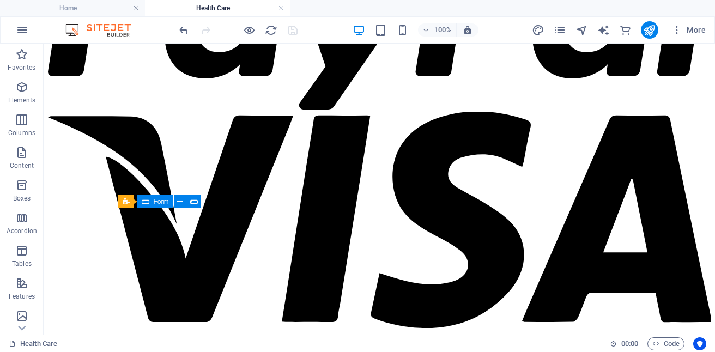
scroll to position [3871, 0]
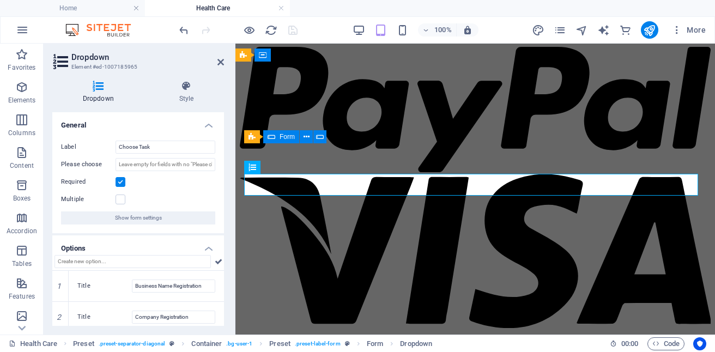
scroll to position [4398, 0]
click at [156, 145] on input "Choose Task" at bounding box center [165, 147] width 100 height 13
type input "C"
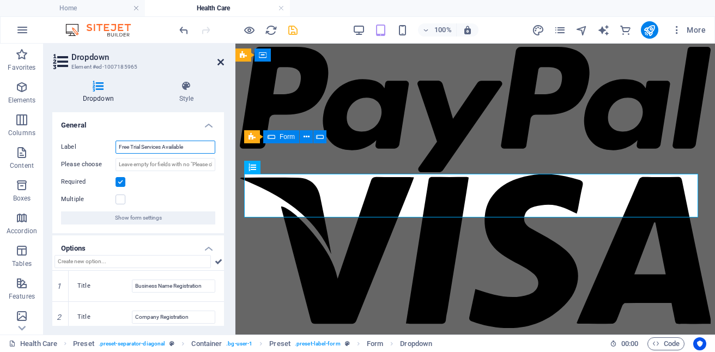
type input "Free Trial Services Available"
click at [219, 62] on icon at bounding box center [220, 62] width 7 height 9
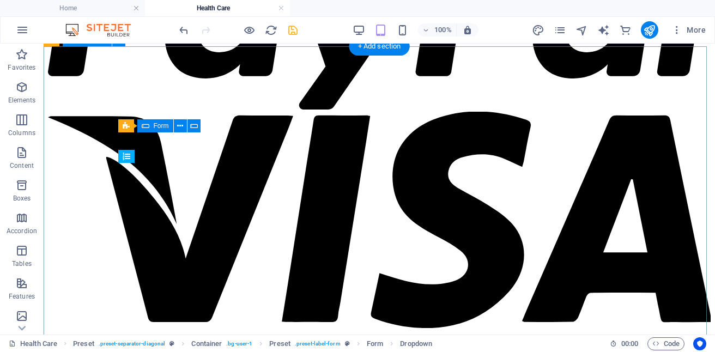
scroll to position [3936, 0]
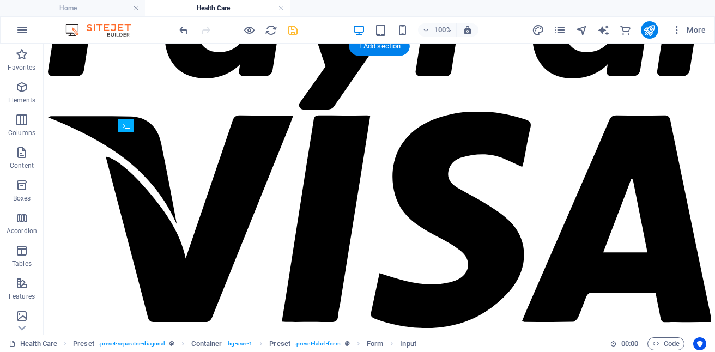
drag, startPoint x: 165, startPoint y: 251, endPoint x: 121, endPoint y: 156, distance: 105.0
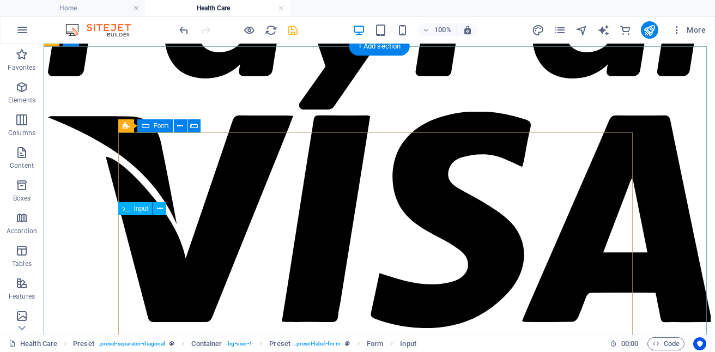
drag, startPoint x: 167, startPoint y: 250, endPoint x: 125, endPoint y: 225, distance: 48.1
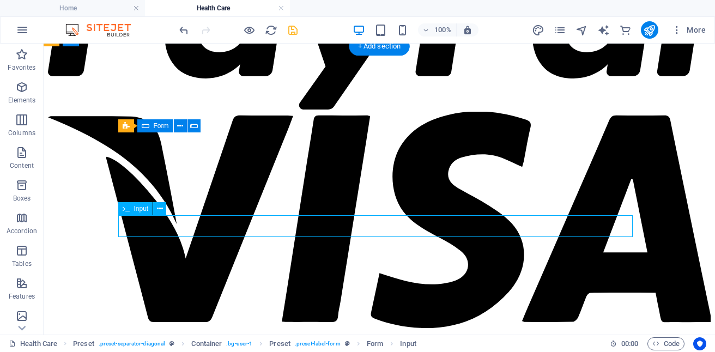
select select "characters"
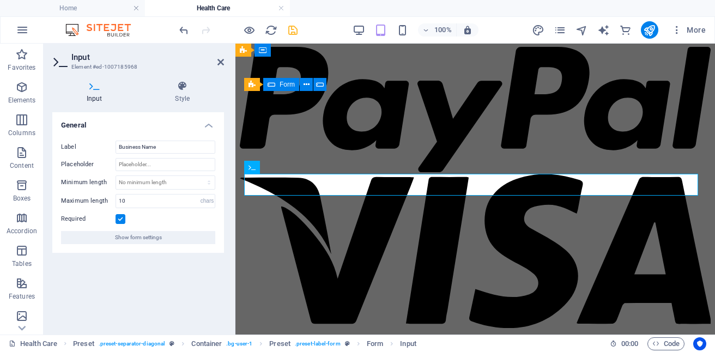
scroll to position [4450, 0]
click at [218, 64] on icon at bounding box center [220, 62] width 7 height 9
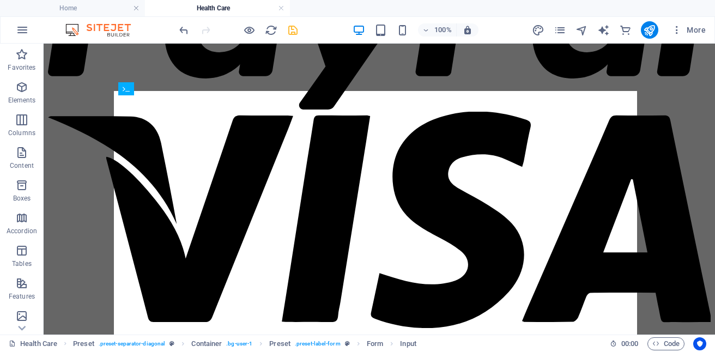
drag, startPoint x: 192, startPoint y: 217, endPoint x: 149, endPoint y: 127, distance: 99.9
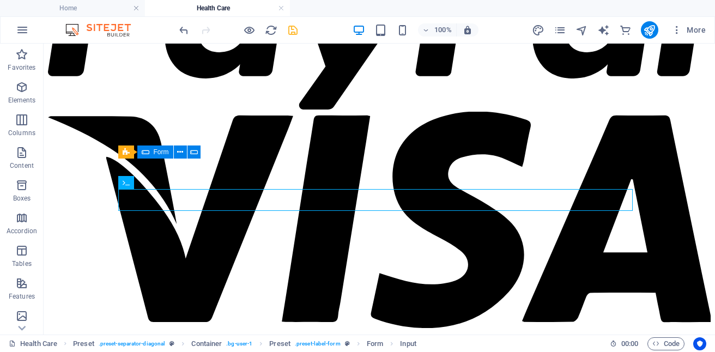
scroll to position [3954, 0]
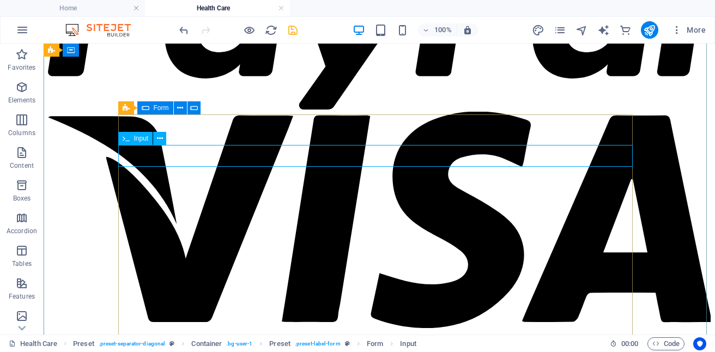
select select "characters"
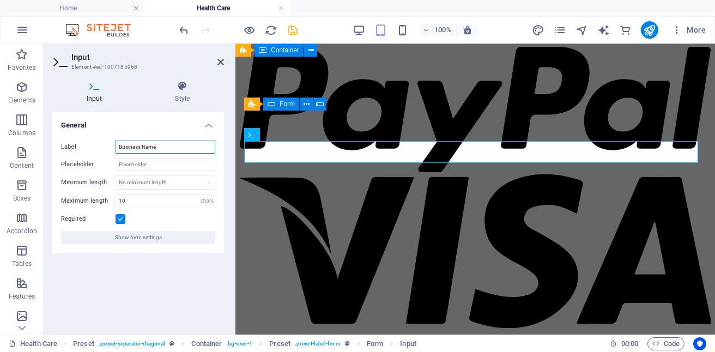
click at [161, 146] on input "Business Name" at bounding box center [165, 147] width 100 height 13
type input "B"
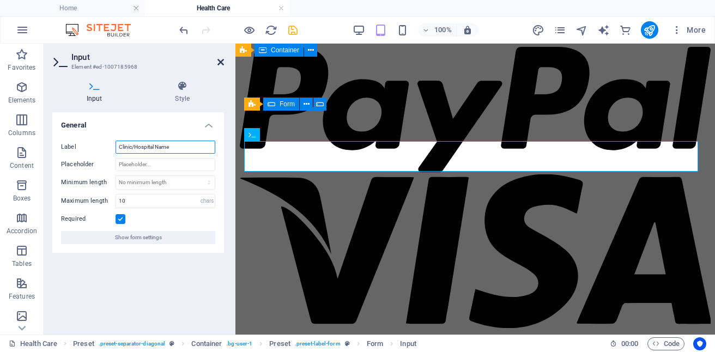
type input "Clinic/Hospital Name"
click at [222, 59] on icon at bounding box center [220, 62] width 7 height 9
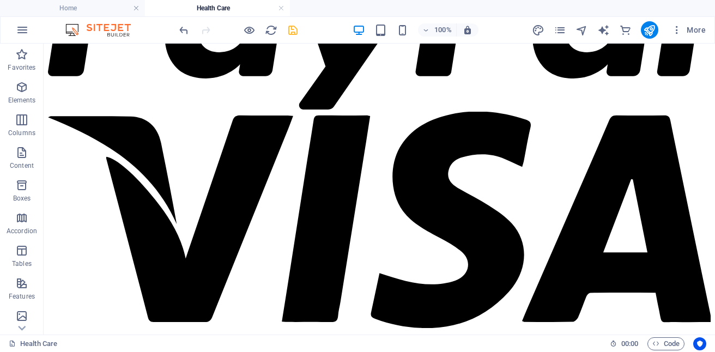
scroll to position [3796, 0]
click at [292, 31] on icon "save" at bounding box center [292, 30] width 13 height 13
checkbox input "false"
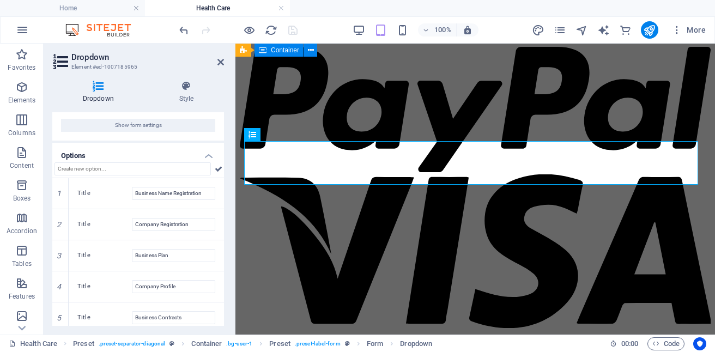
scroll to position [108, 0]
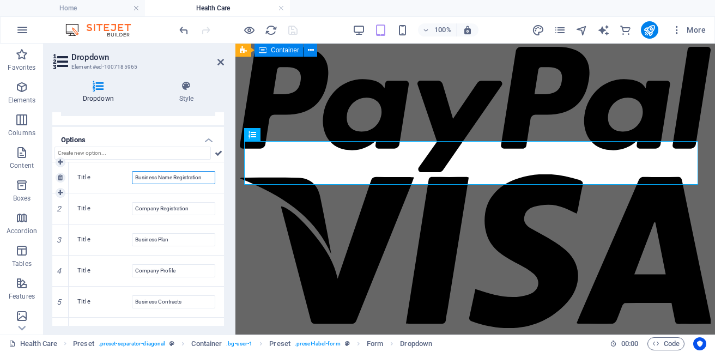
click at [206, 176] on input "Business Name Registration" at bounding box center [173, 177] width 83 height 13
type input "B"
type input "Regulatory Compliance Support-"
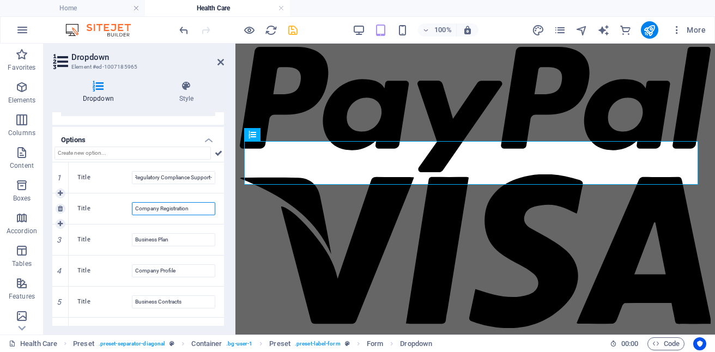
scroll to position [0, 0]
click at [193, 209] on input "Company Registration" at bounding box center [173, 208] width 83 height 13
type input "C"
type input "Virtual Financial Administration Support"
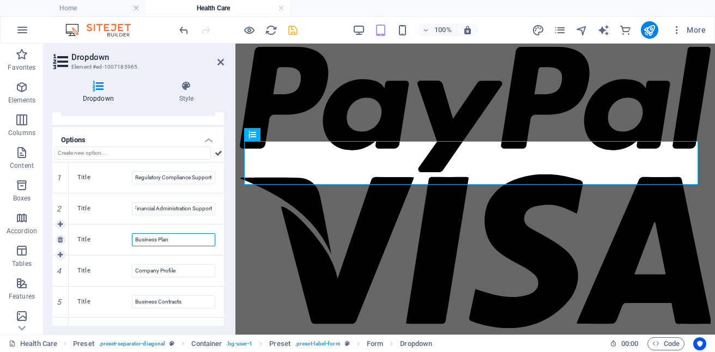
scroll to position [0, 0]
click at [175, 240] on input "Business Plan" at bounding box center [173, 239] width 83 height 13
type input "B"
type input "Administration and back office Tasks"
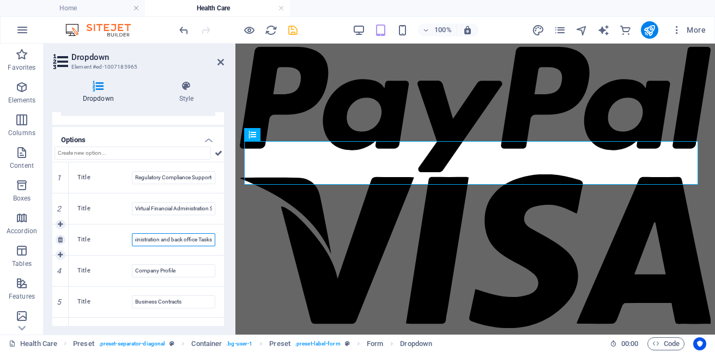
scroll to position [0, 15]
click at [61, 270] on icon at bounding box center [60, 270] width 5 height 7
type input "Business Contracts"
type input "Company Logo"
type input "Company Letterhead"
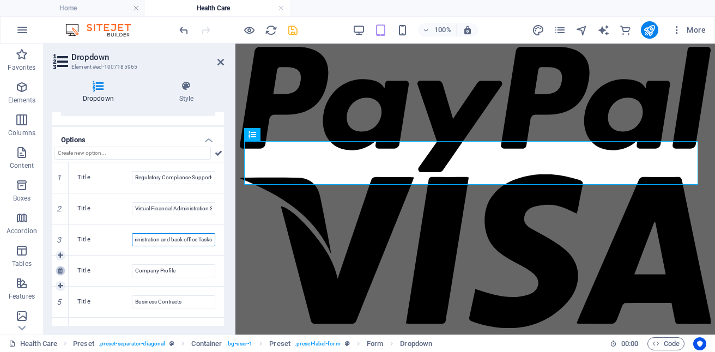
type input "Bank Account Paper Work Preparation"
type input "Employee Contracts Drafting"
type input "Company Policies Drafting"
type input "Employee Job Descriptions"
type input "Invoice and Quotation Templates Creation"
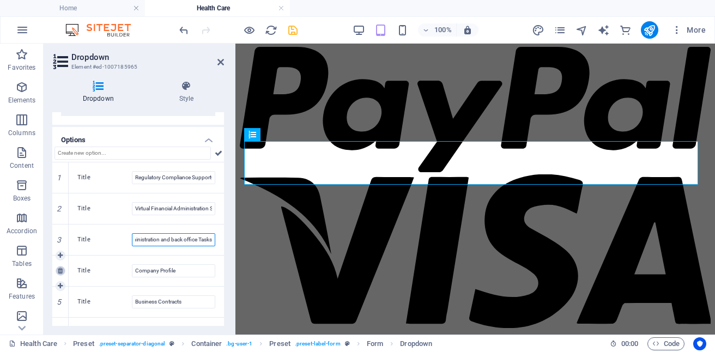
type input "Employee Forms Creation"
type input "Job Offer Letters Preparation"
type input "Oher Task Specify"
click at [60, 271] on icon at bounding box center [60, 270] width 5 height 7
type input "Company Logo"
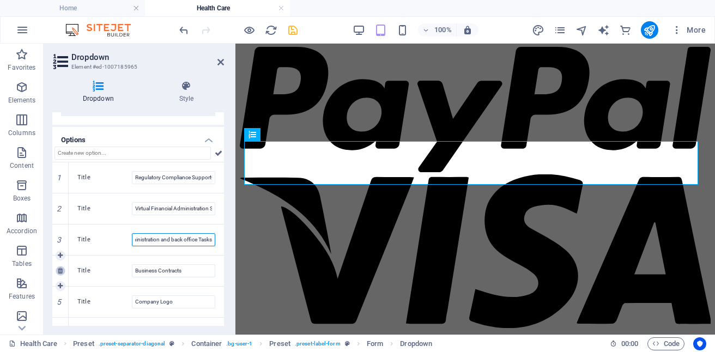
type input "Company Letterhead"
type input "Bank Account Paper Work Preparation"
type input "Employee Contracts Drafting"
type input "Company Policies Drafting"
type input "Employee Job Descriptions"
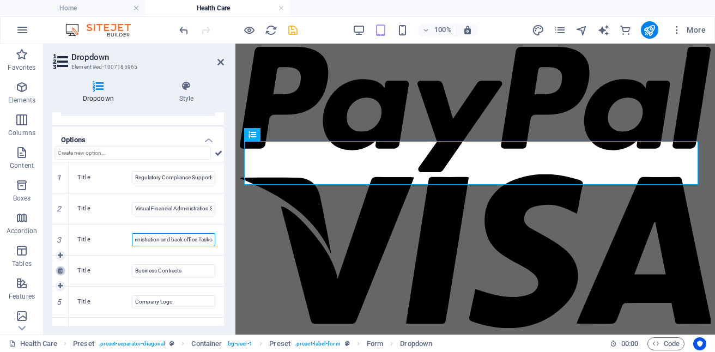
type input "Invoice and Quotation Templates Creation"
type input "Employee Forms Creation"
type input "Job Offer Letters Preparation"
type input "Oher Task Specify"
click at [60, 270] on icon at bounding box center [60, 270] width 5 height 7
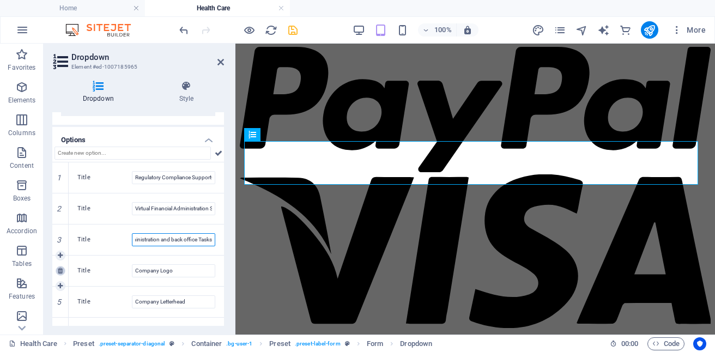
type input "Company Letterhead"
type input "Bank Account Paper Work Preparation"
type input "Employee Contracts Drafting"
type input "Company Policies Drafting"
type input "Employee Job Descriptions"
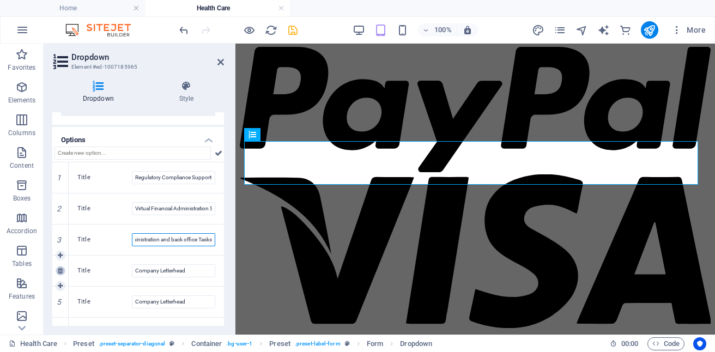
type input "Invoice and Quotation Templates Creation"
type input "Employee Forms Creation"
type input "Job Offer Letters Preparation"
type input "Oher Task Specify"
click at [60, 271] on icon at bounding box center [60, 270] width 5 height 7
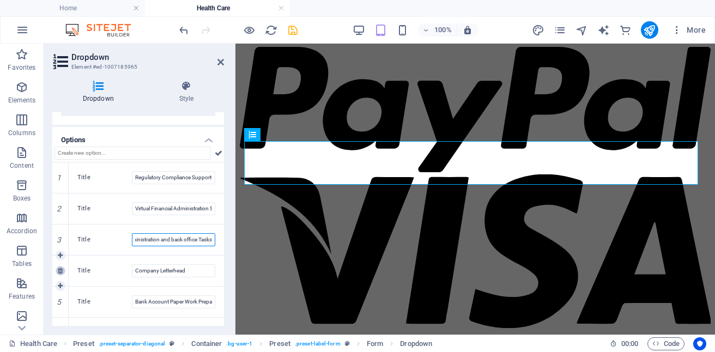
type input "Bank Account Paper Work Preparation"
type input "Employee Contracts Drafting"
type input "Company Policies Drafting"
type input "Employee Job Descriptions"
type input "Invoice and Quotation Templates Creation"
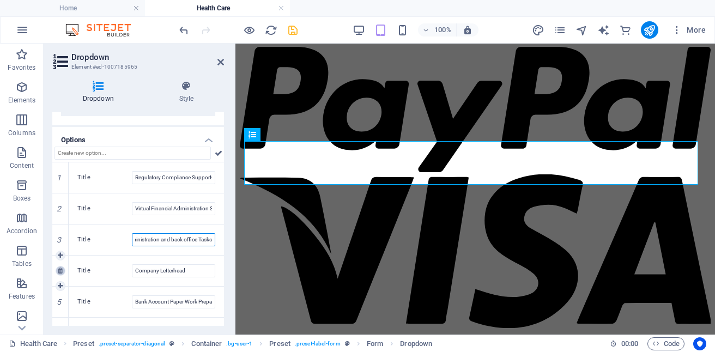
type input "Employee Forms Creation"
type input "Job Offer Letters Preparation"
type input "Oher Task Specify"
click at [60, 271] on icon at bounding box center [60, 270] width 5 height 7
type input "Employee Contracts Drafting"
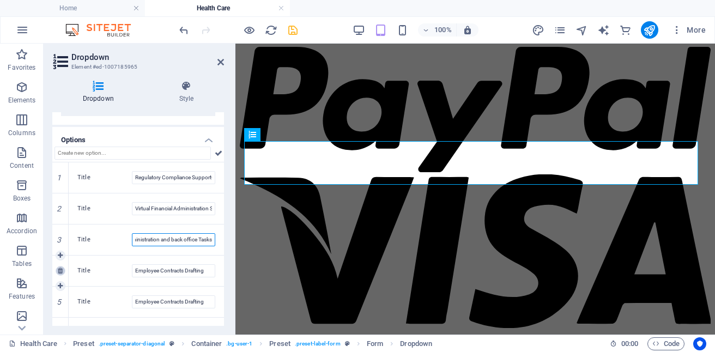
type input "Company Policies Drafting"
type input "Employee Job Descriptions"
type input "Invoice and Quotation Templates Creation"
type input "Employee Forms Creation"
type input "Job Offer Letters Preparation"
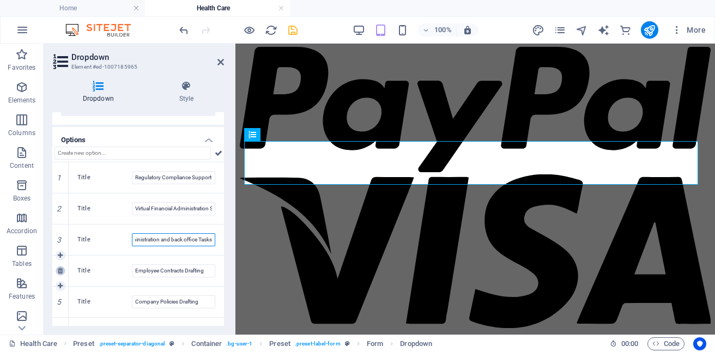
type input "Oher Task Specify"
click at [60, 271] on icon at bounding box center [60, 270] width 5 height 7
type input "Company Policies Drafting"
type input "Employee Job Descriptions"
type input "Invoice and Quotation Templates Creation"
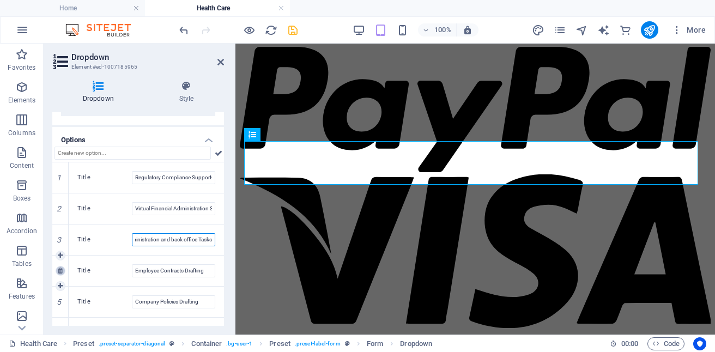
type input "Employee Forms Creation"
type input "Job Offer Letters Preparation"
type input "Oher Task Specify"
click at [60, 271] on icon at bounding box center [60, 270] width 5 height 7
type input "Employee Job Descriptions"
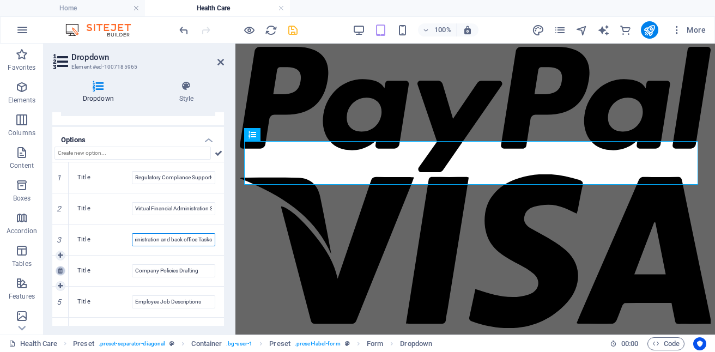
type input "Invoice and Quotation Templates Creation"
type input "Employee Forms Creation"
type input "Job Offer Letters Preparation"
type input "Oher Task Specify"
click at [60, 271] on icon at bounding box center [60, 270] width 5 height 7
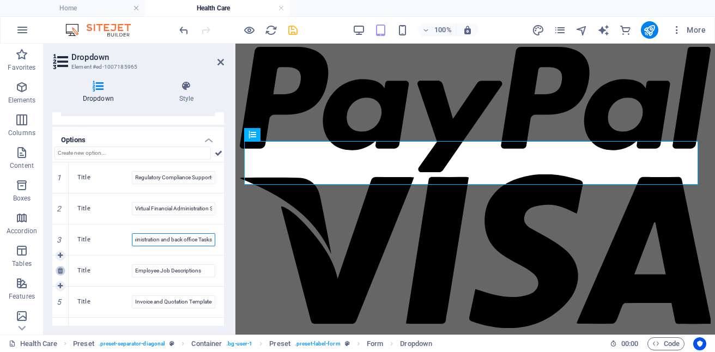
type input "Invoice and Quotation Templates Creation"
type input "Employee Forms Creation"
type input "Job Offer Letters Preparation"
type input "Oher Task Specify"
click at [60, 271] on icon at bounding box center [60, 270] width 5 height 7
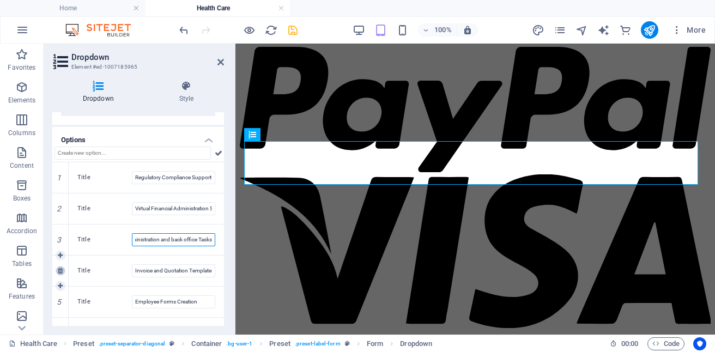
type input "Employee Forms Creation"
type input "Job Offer Letters Preparation"
type input "Oher Task Specify"
click at [60, 271] on icon at bounding box center [60, 270] width 5 height 7
type input "Job Offer Letters Preparation"
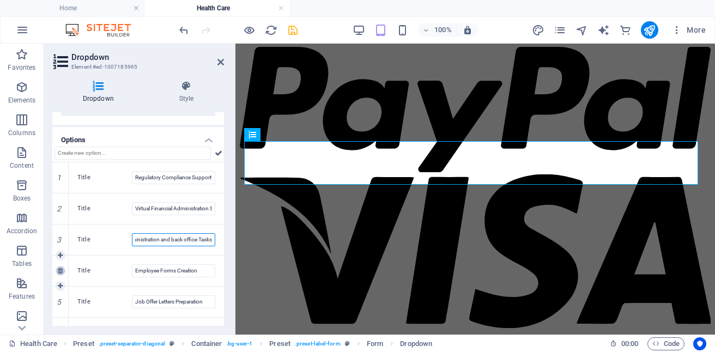
type input "Oher Task Specify"
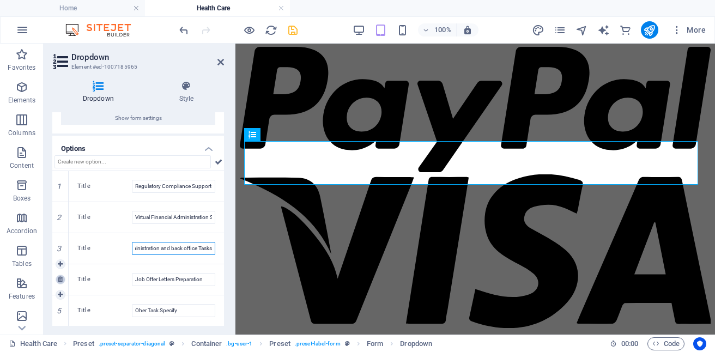
click at [59, 278] on icon at bounding box center [60, 279] width 5 height 7
type input "Oher Task Specify"
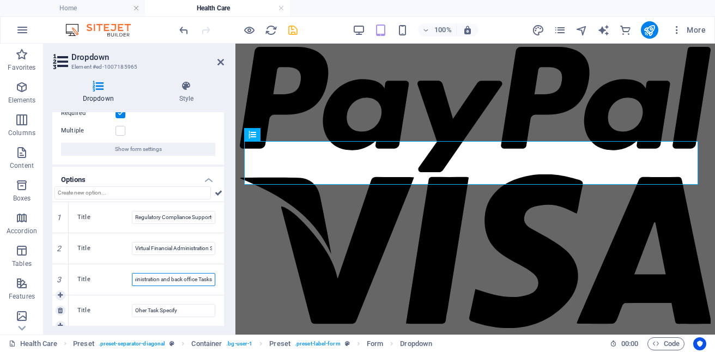
scroll to position [74, 0]
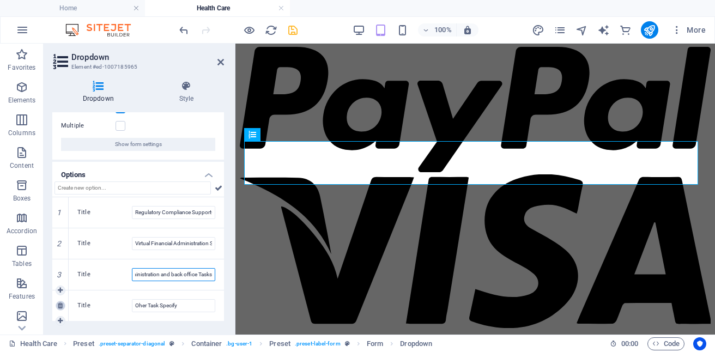
click at [63, 305] on icon at bounding box center [60, 305] width 5 height 7
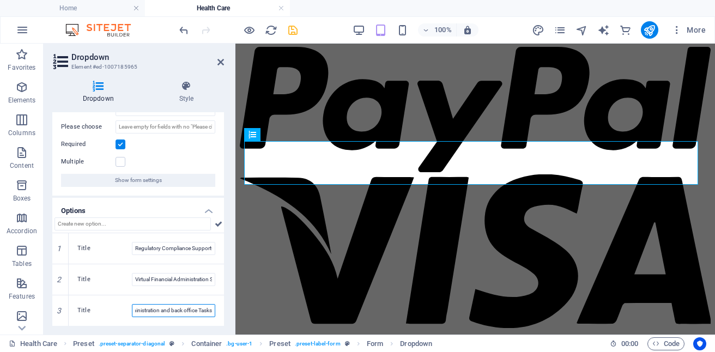
scroll to position [38, 0]
type input "Administration and back office Tasks"
click at [215, 224] on icon at bounding box center [219, 223] width 8 height 13
drag, startPoint x: 227, startPoint y: 158, endPoint x: 223, endPoint y: 218, distance: 60.0
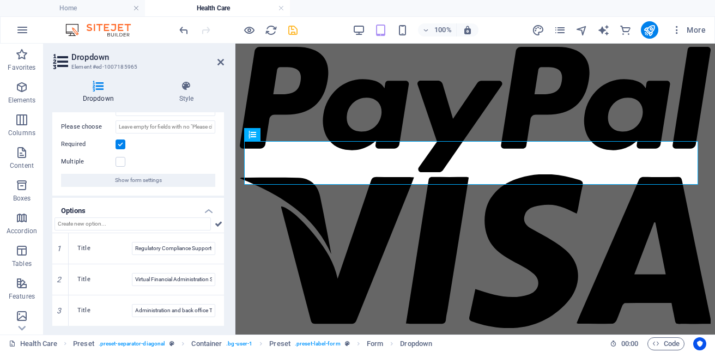
click at [223, 218] on div "Dropdown Style General Label Free Trial Services Available Please choose Requir…" at bounding box center [138, 203] width 189 height 262
click at [221, 62] on icon at bounding box center [220, 62] width 7 height 9
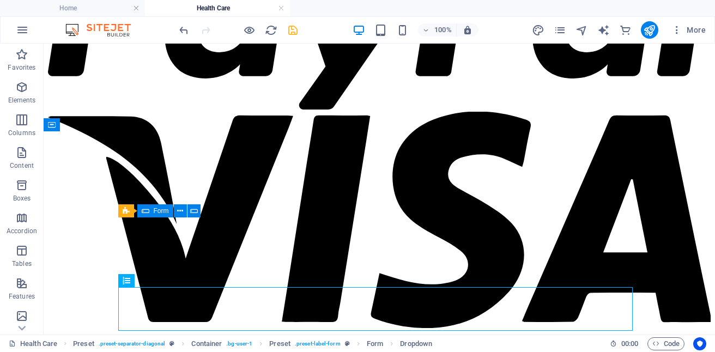
scroll to position [4004, 0]
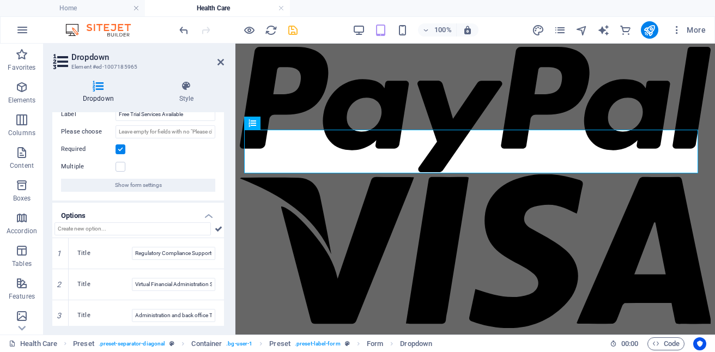
scroll to position [38, 0]
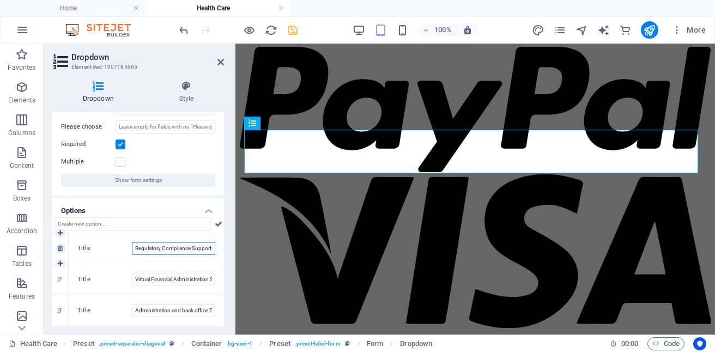
click at [186, 245] on input "Regulatory Compliance Support-" at bounding box center [173, 248] width 83 height 13
click at [207, 248] on input "Regulatory Compliance Support-" at bounding box center [173, 248] width 83 height 13
click at [210, 248] on input "Regulatory Compliance Support-" at bounding box center [173, 248] width 83 height 13
type input "Regulatory Compliance Support--"
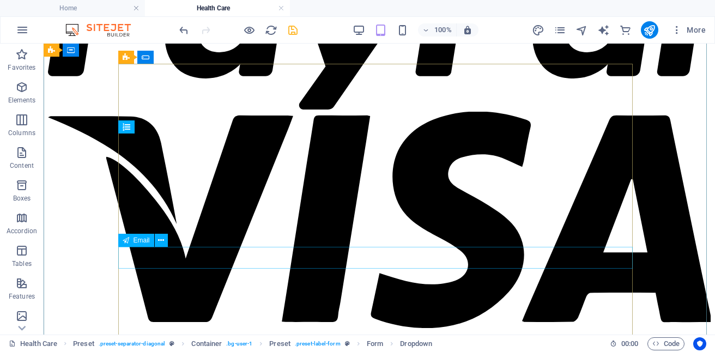
scroll to position [4004, 0]
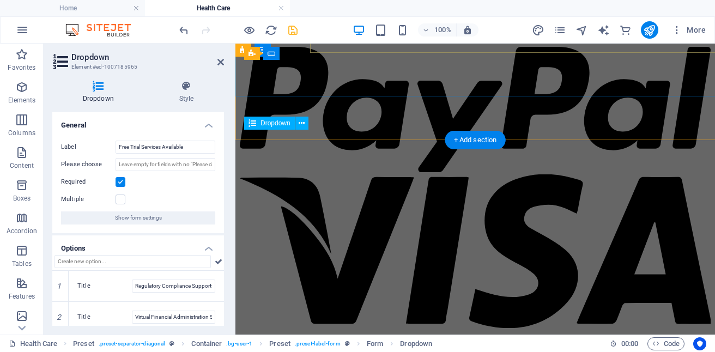
scroll to position [4482, 0]
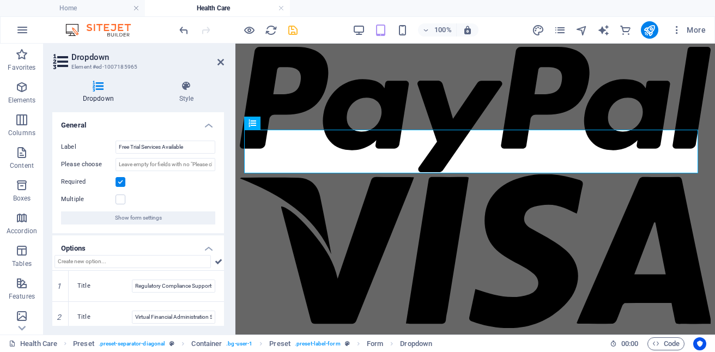
click at [219, 57] on h2 "Dropdown" at bounding box center [147, 57] width 152 height 10
click at [219, 64] on icon at bounding box center [220, 62] width 7 height 9
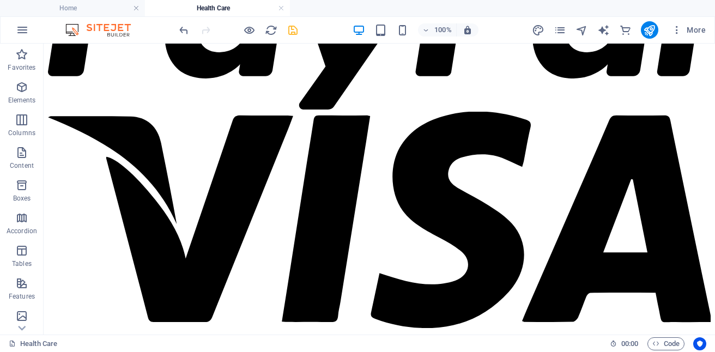
scroll to position [3928, 0]
click at [294, 30] on icon "save" at bounding box center [292, 30] width 13 height 13
checkbox input "false"
